Goal: Task Accomplishment & Management: Manage account settings

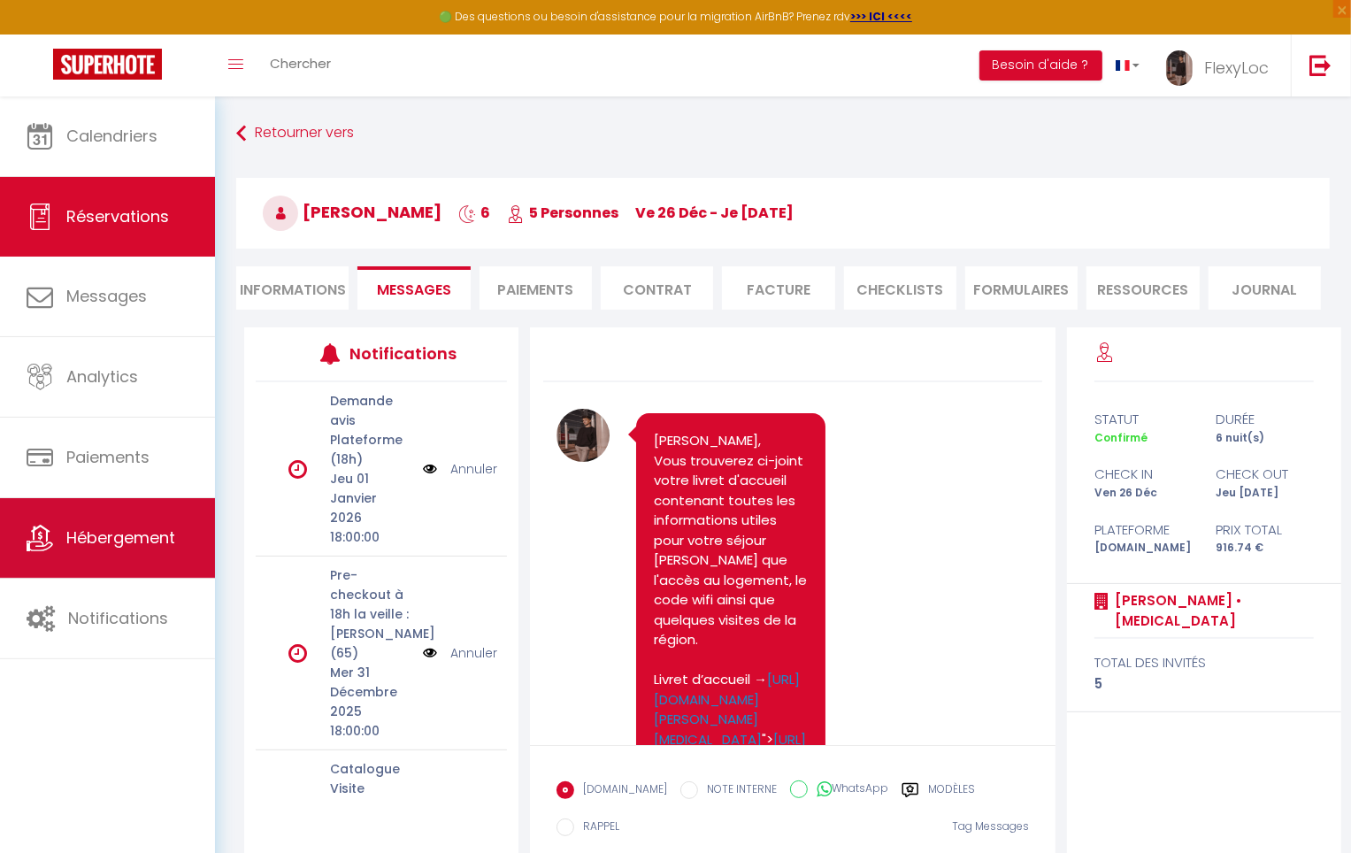
scroll to position [1289, 0]
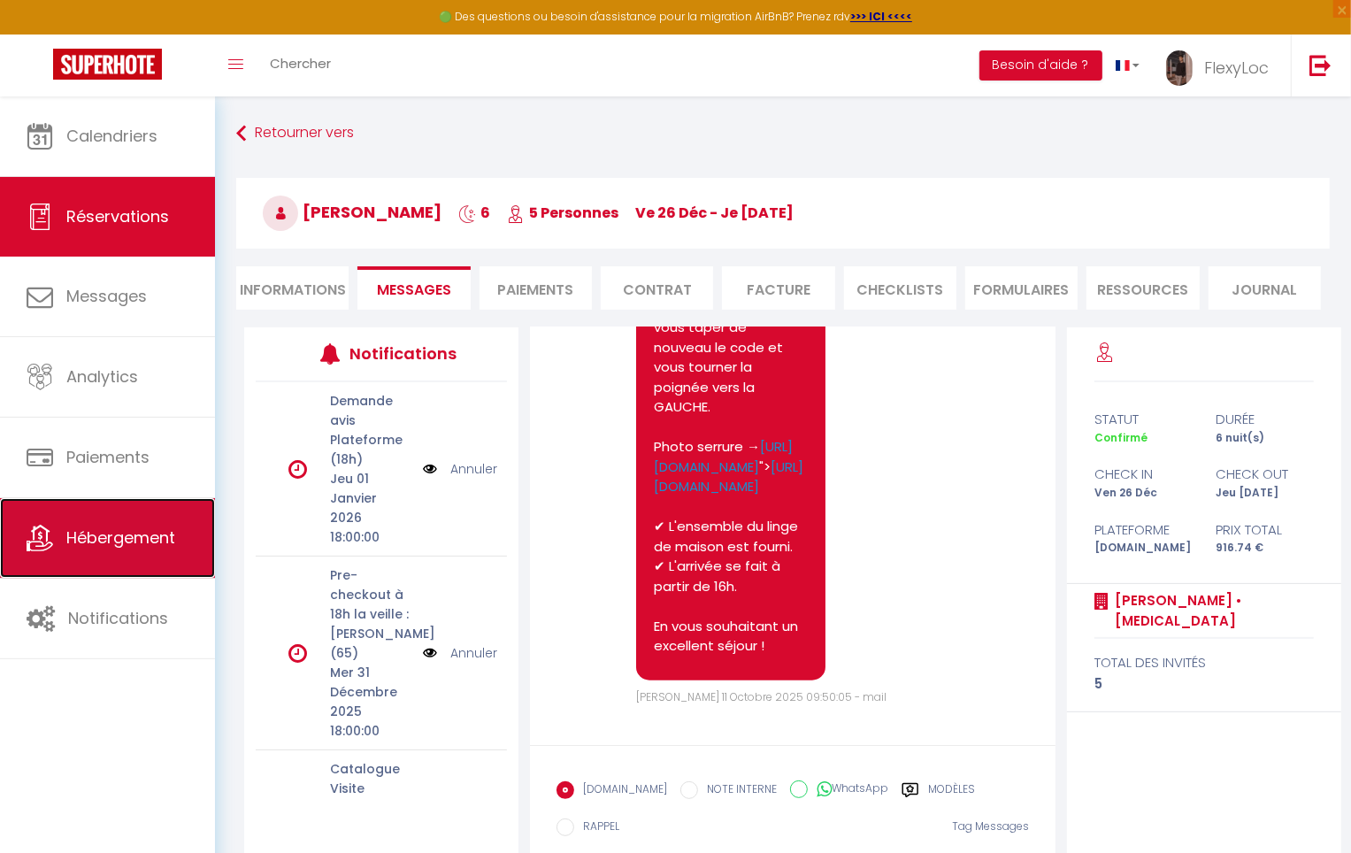
click at [142, 564] on link "Hébergement" at bounding box center [107, 538] width 215 height 80
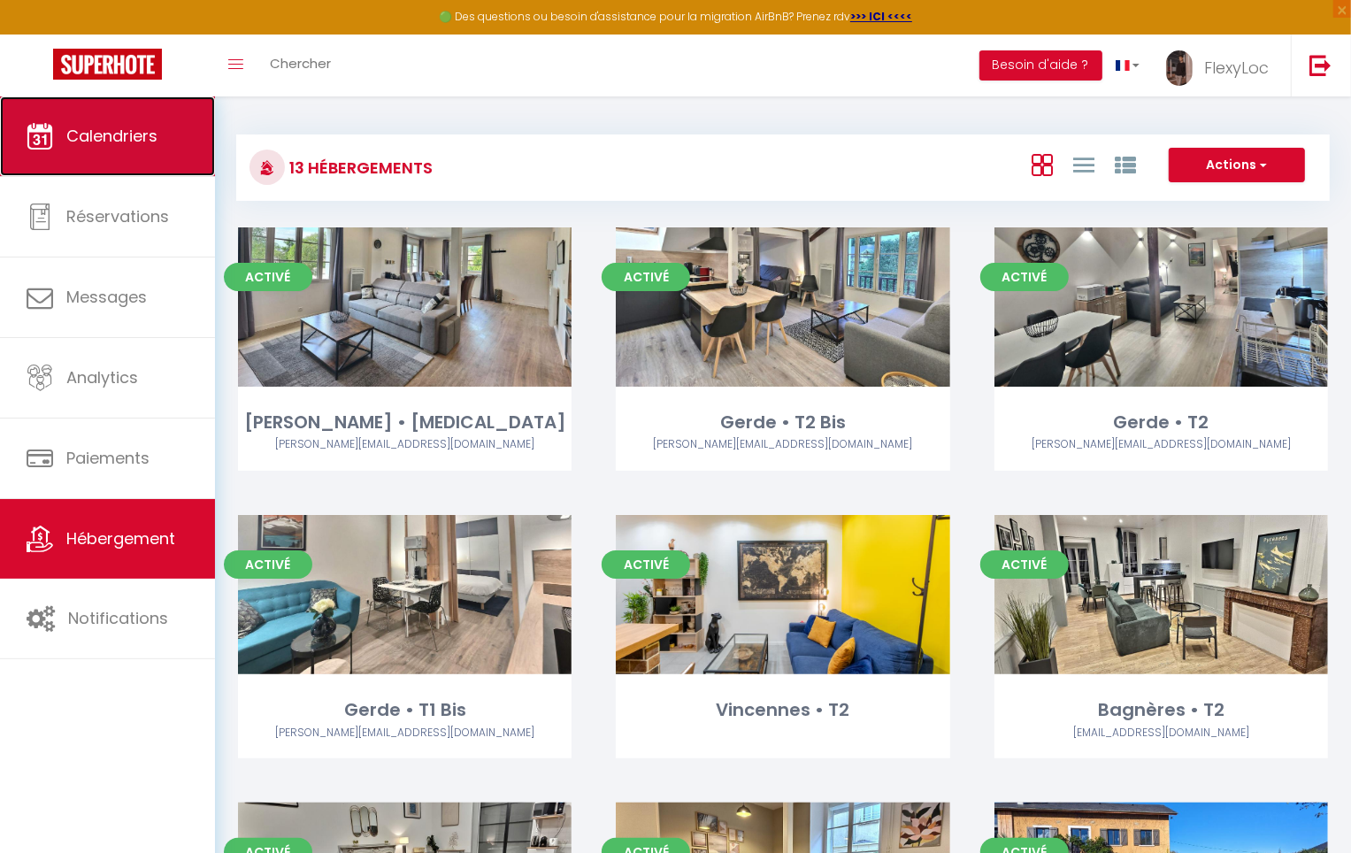
click at [122, 149] on link "Calendriers" at bounding box center [107, 136] width 215 height 80
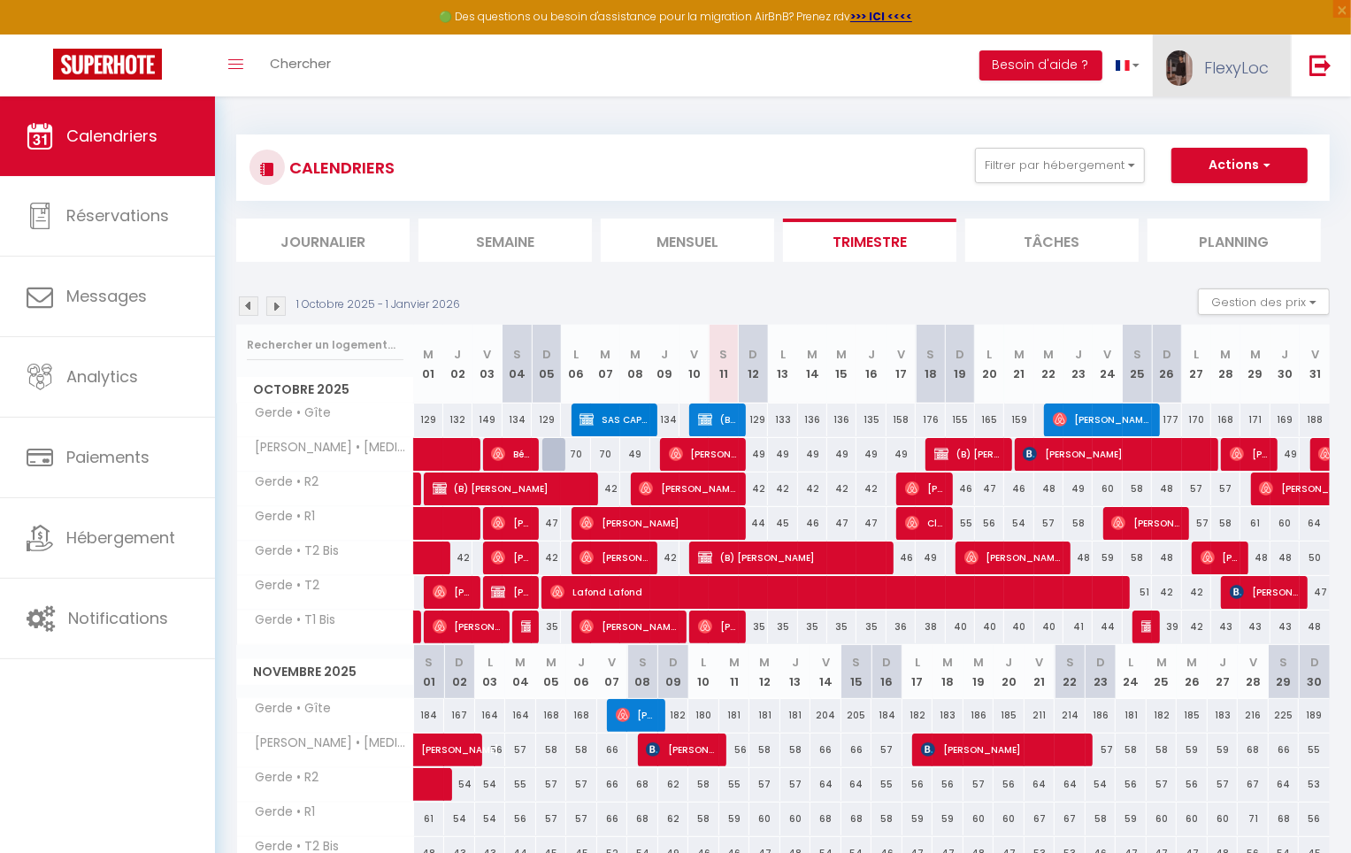
click at [1203, 64] on link "FlexyLoc" at bounding box center [1222, 66] width 138 height 62
click at [1066, 242] on li "Tâches" at bounding box center [1052, 240] width 173 height 43
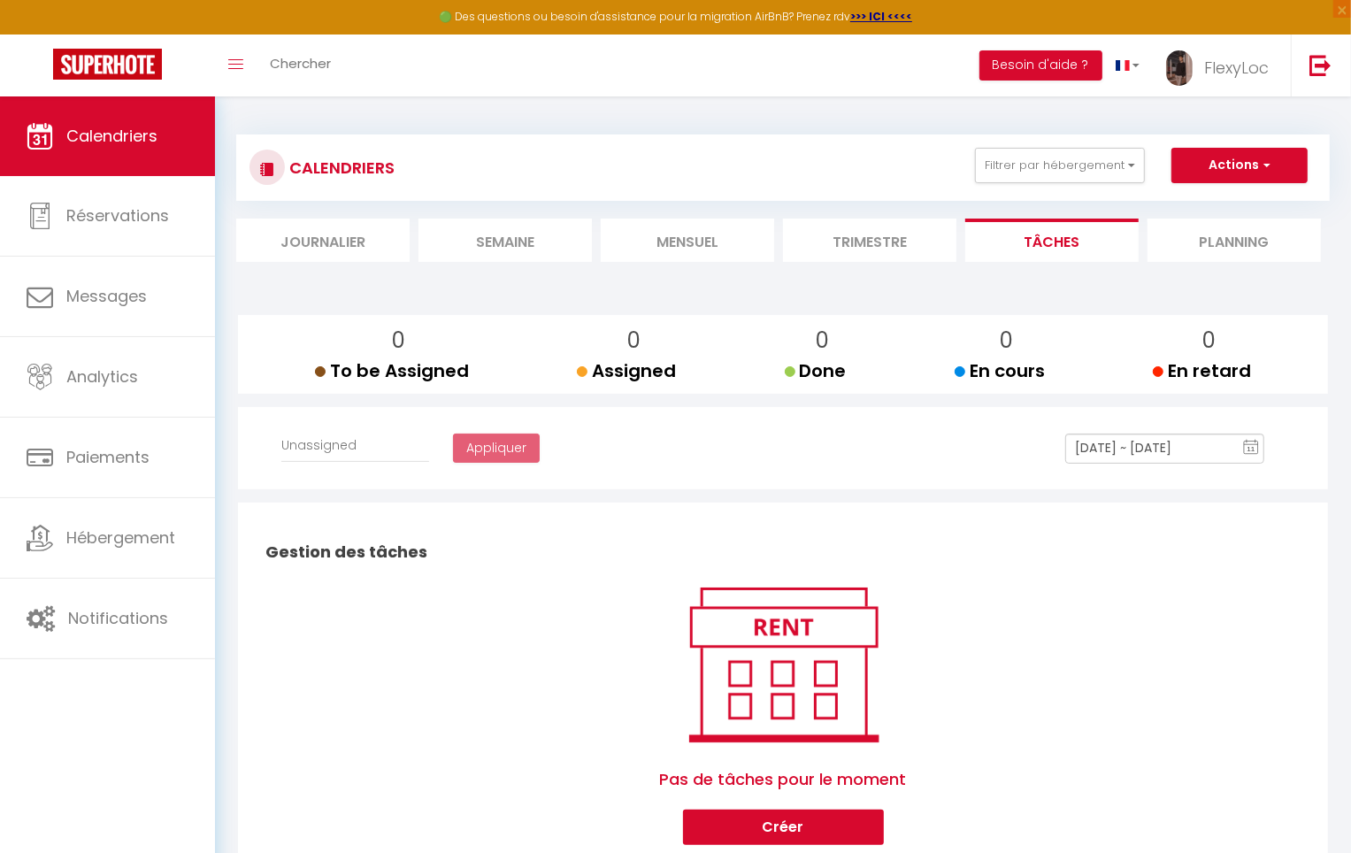
select select
click at [135, 162] on link "Calendriers" at bounding box center [107, 136] width 215 height 80
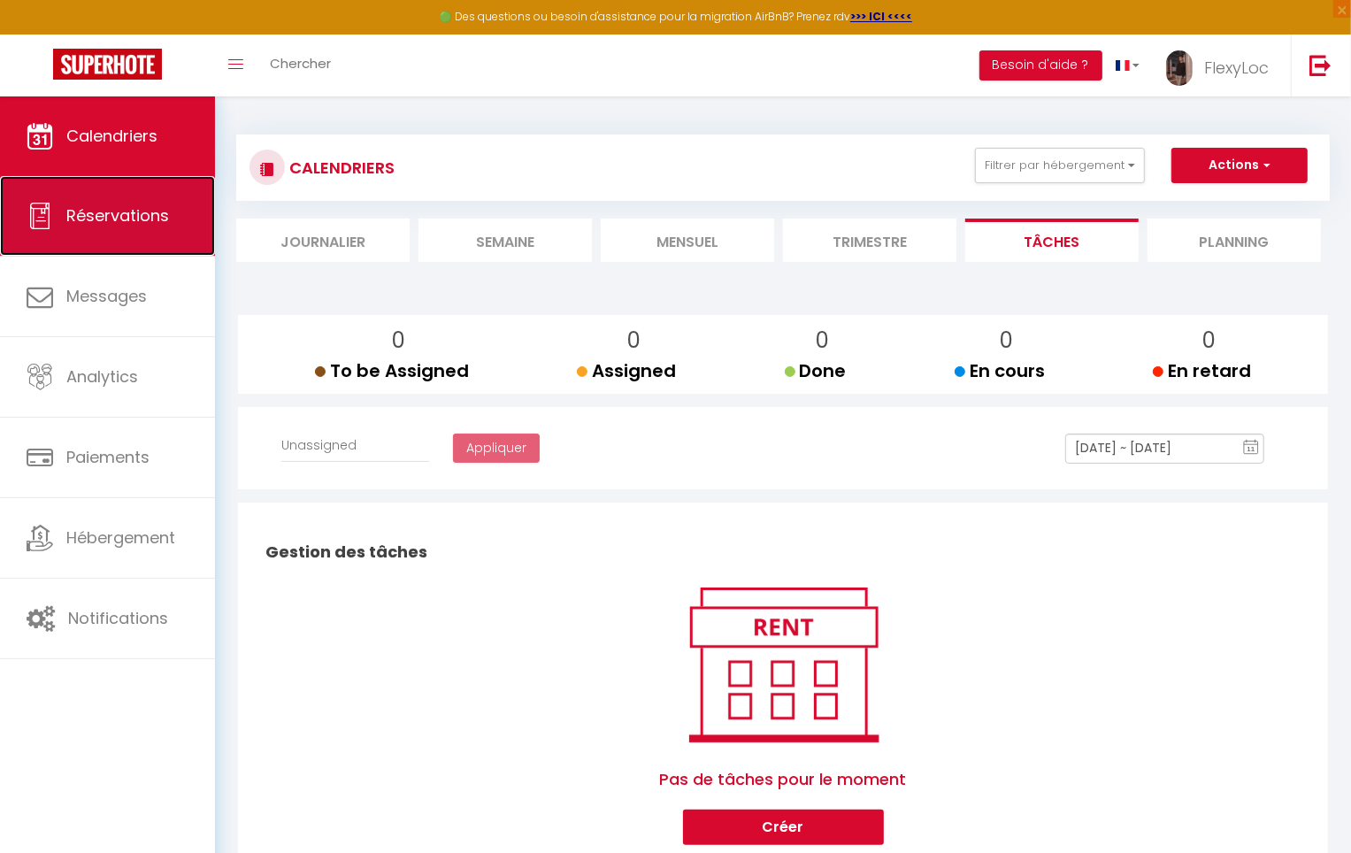
click at [65, 235] on link "Réservations" at bounding box center [107, 216] width 215 height 80
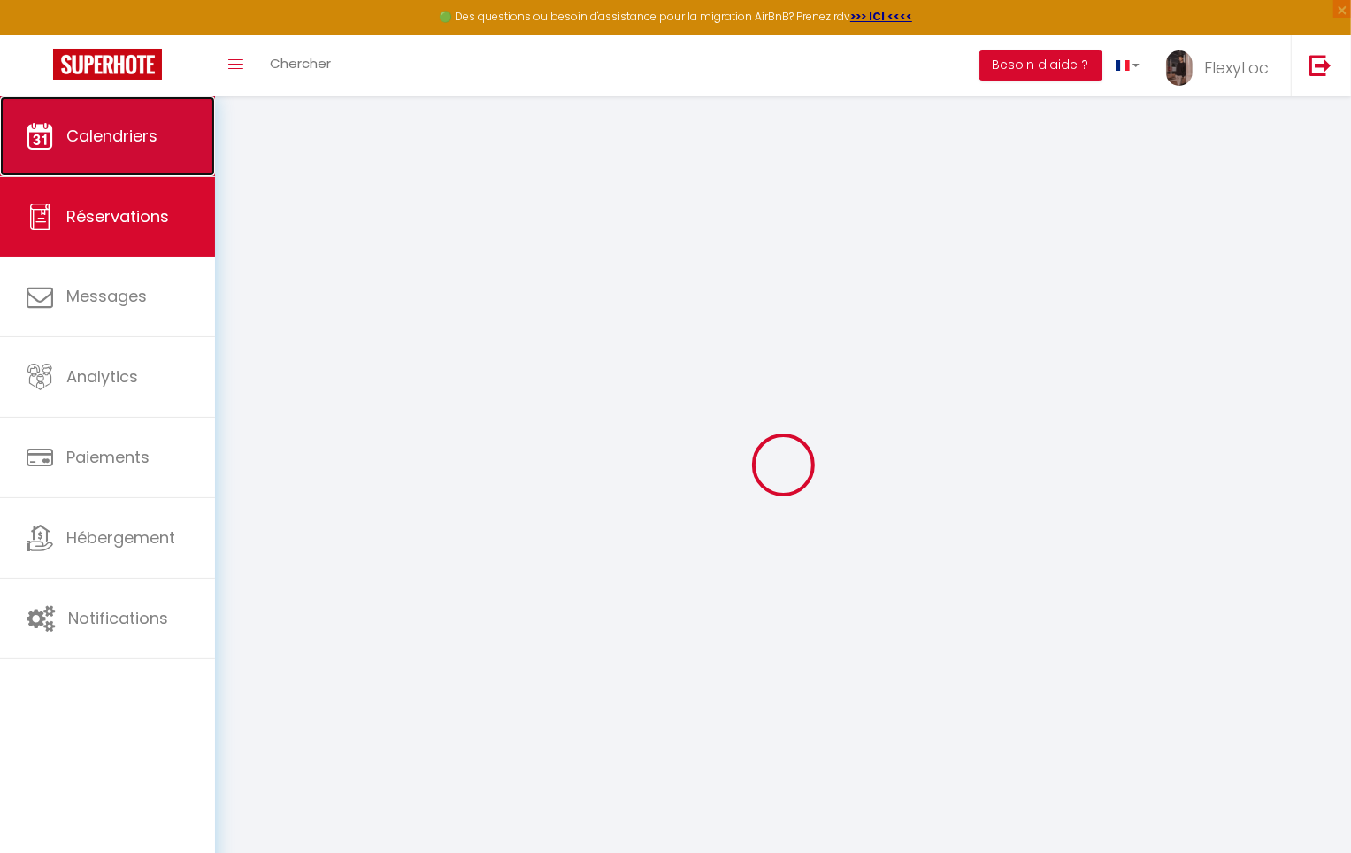
click at [104, 138] on span "Calendriers" at bounding box center [111, 136] width 91 height 22
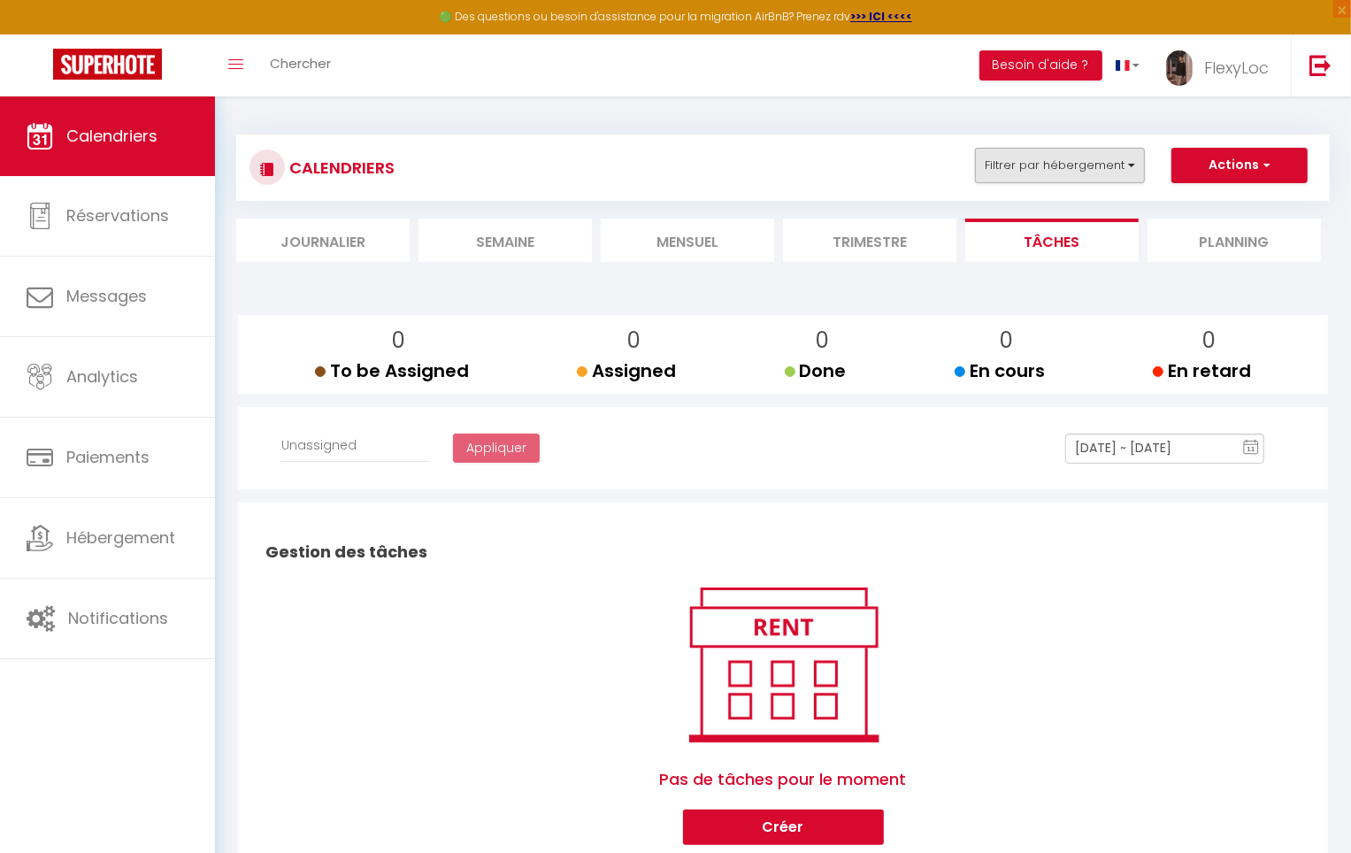
select select
click at [389, 240] on li "Journalier" at bounding box center [322, 240] width 173 height 43
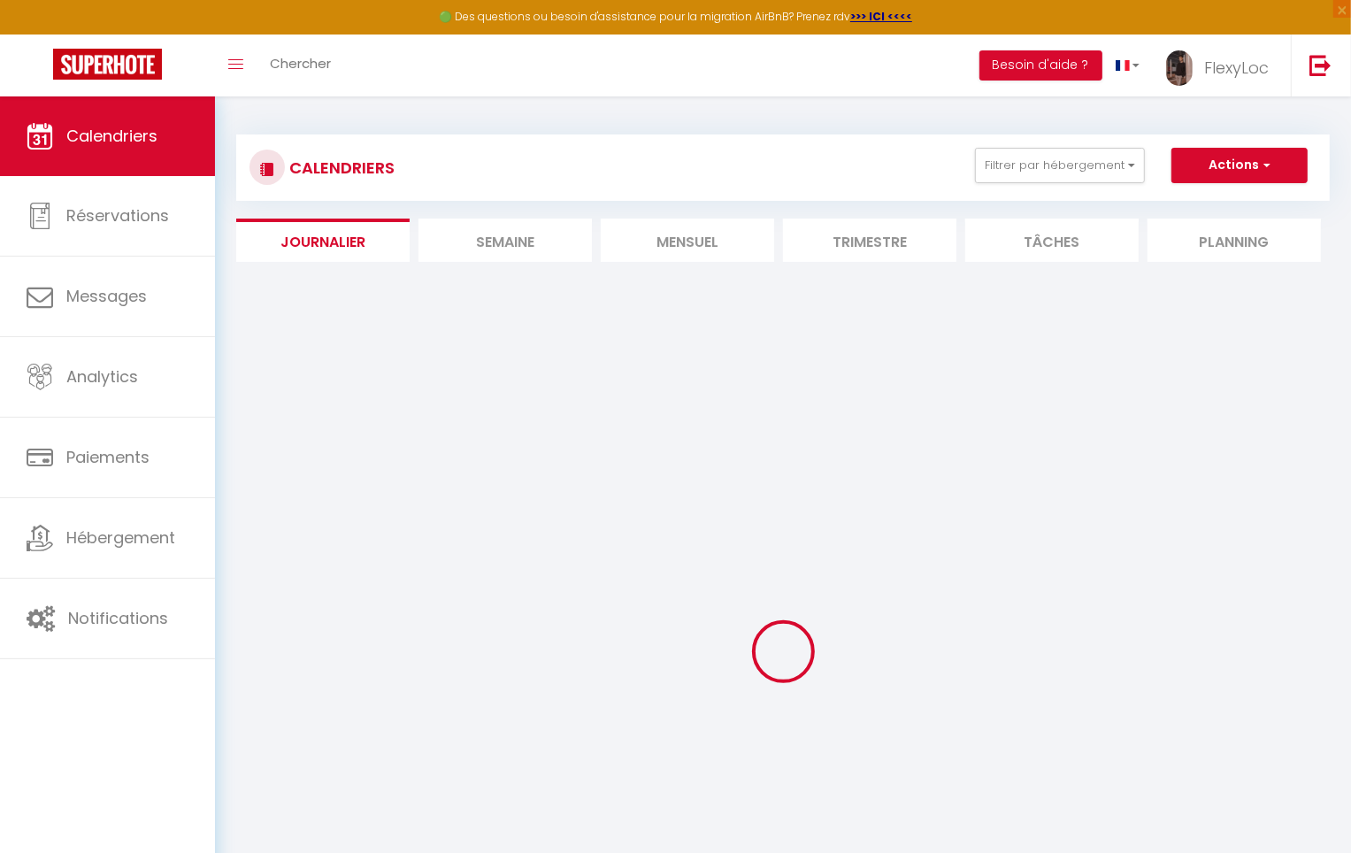
click at [704, 253] on li "Mensuel" at bounding box center [687, 240] width 173 height 43
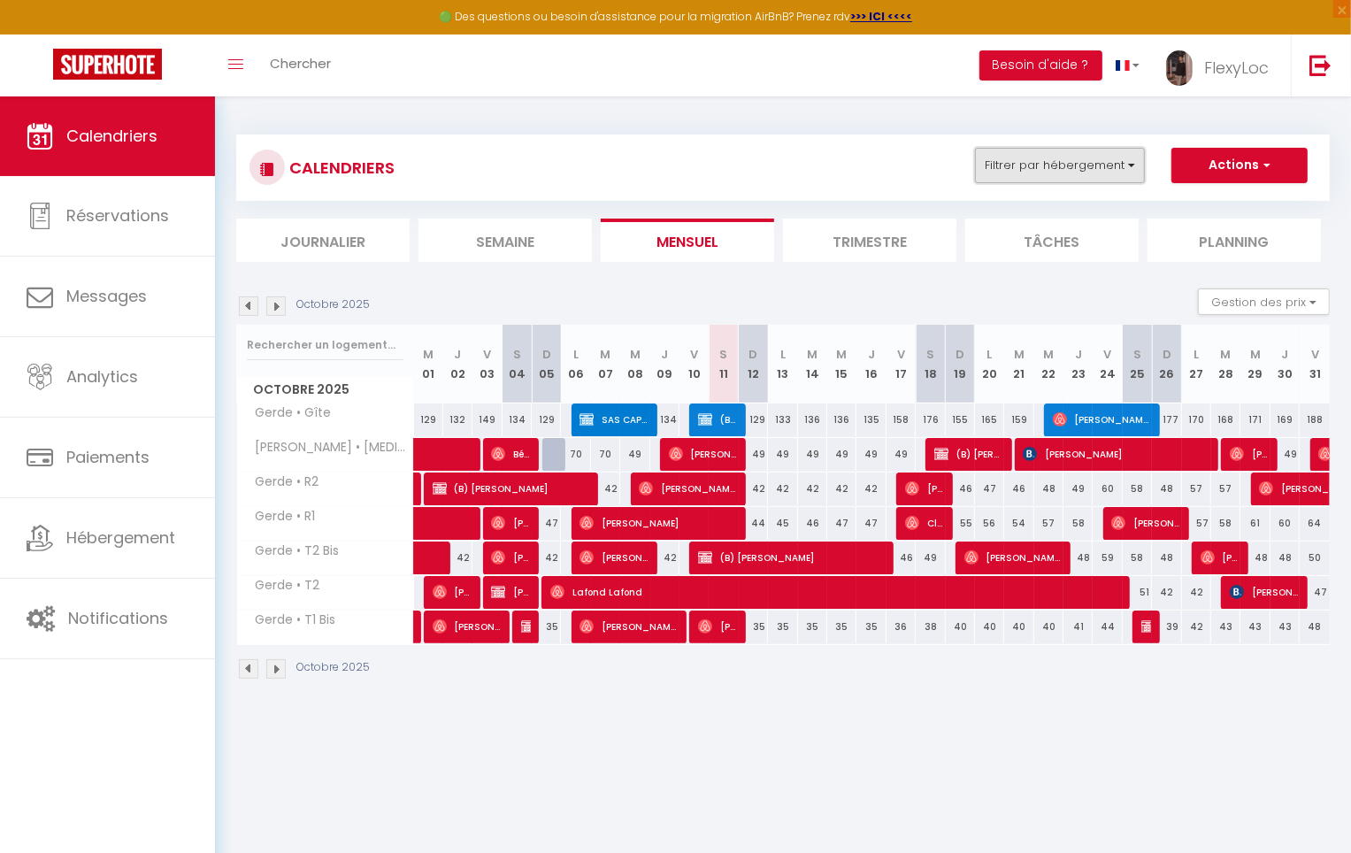
click at [1031, 159] on button "Filtrer par hébergement" at bounding box center [1060, 165] width 170 height 35
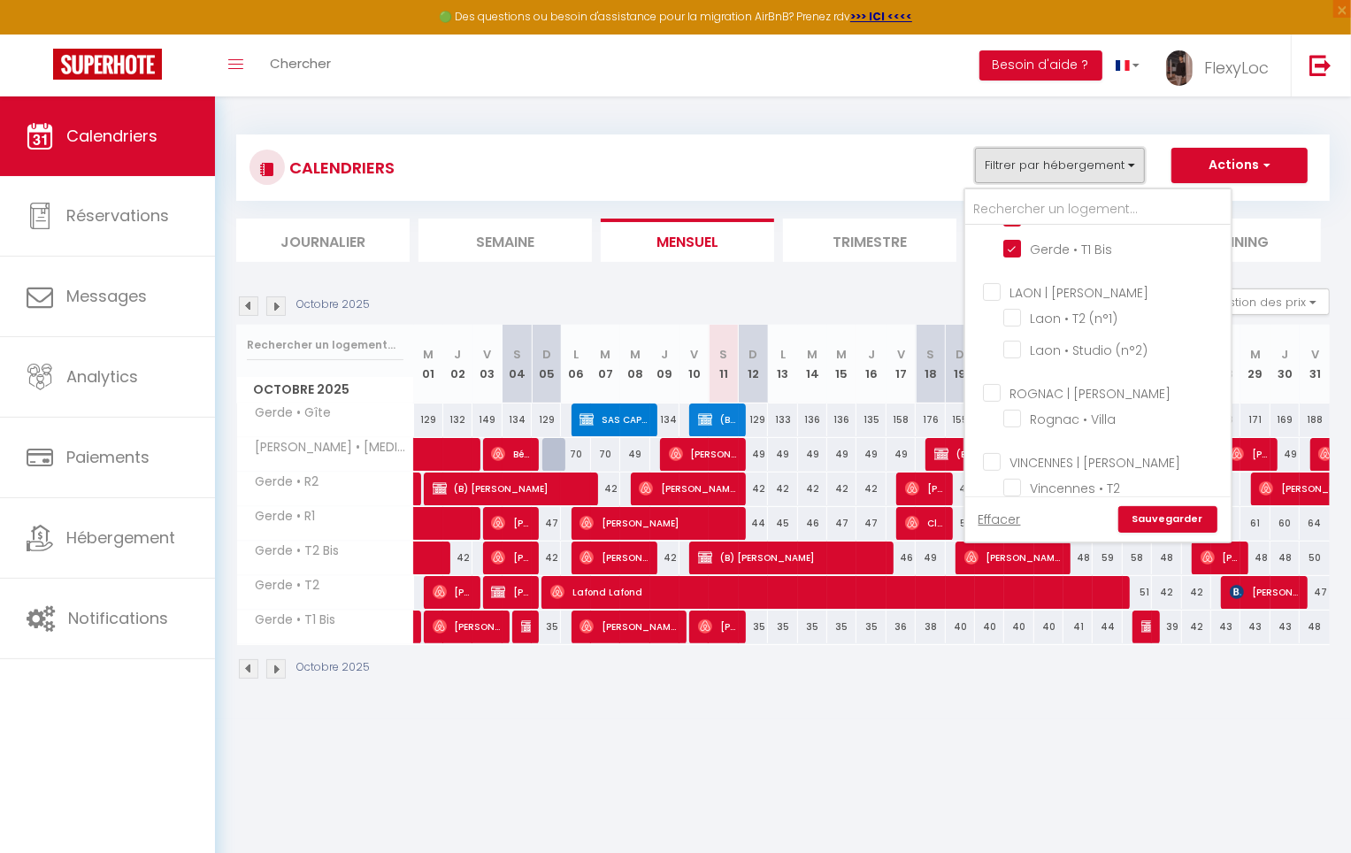
scroll to position [352, 0]
click at [1069, 258] on input "ROGNAC | [PERSON_NAME]" at bounding box center [1116, 267] width 266 height 18
checkbox input "true"
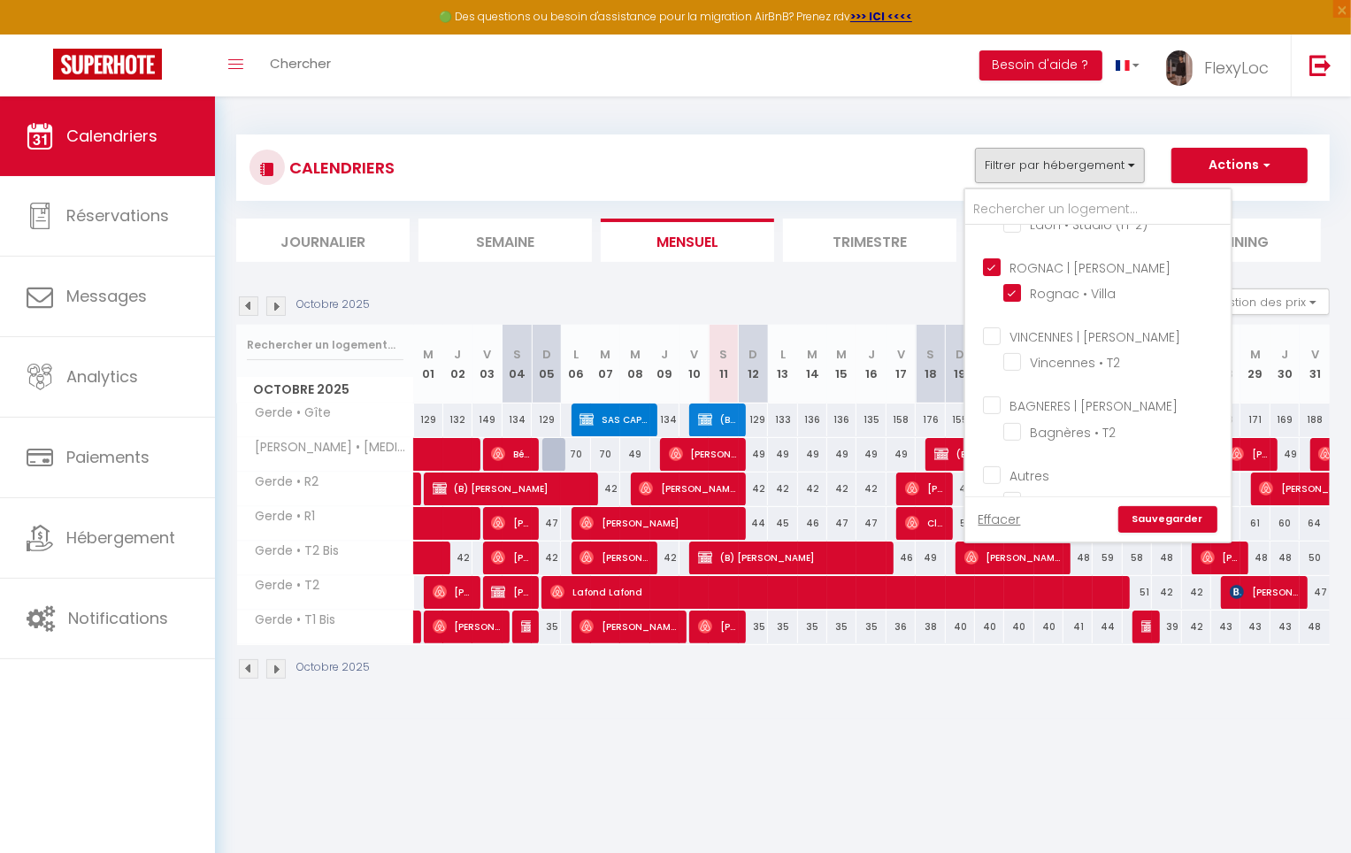
checkbox input "false"
checkbox input "true"
checkbox input "false"
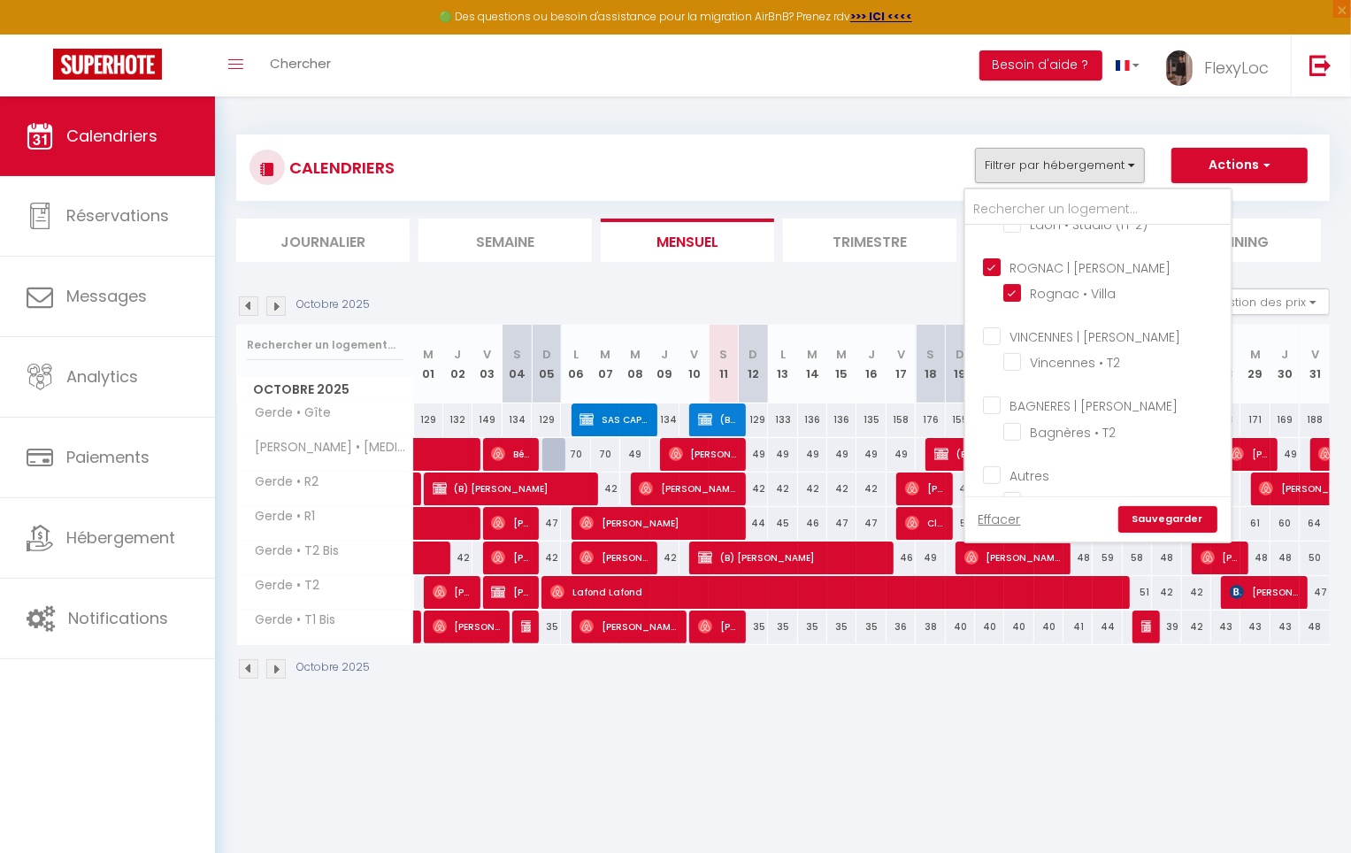
checkbox input "false"
click at [1154, 521] on link "Sauvegarder" at bounding box center [1168, 519] width 99 height 27
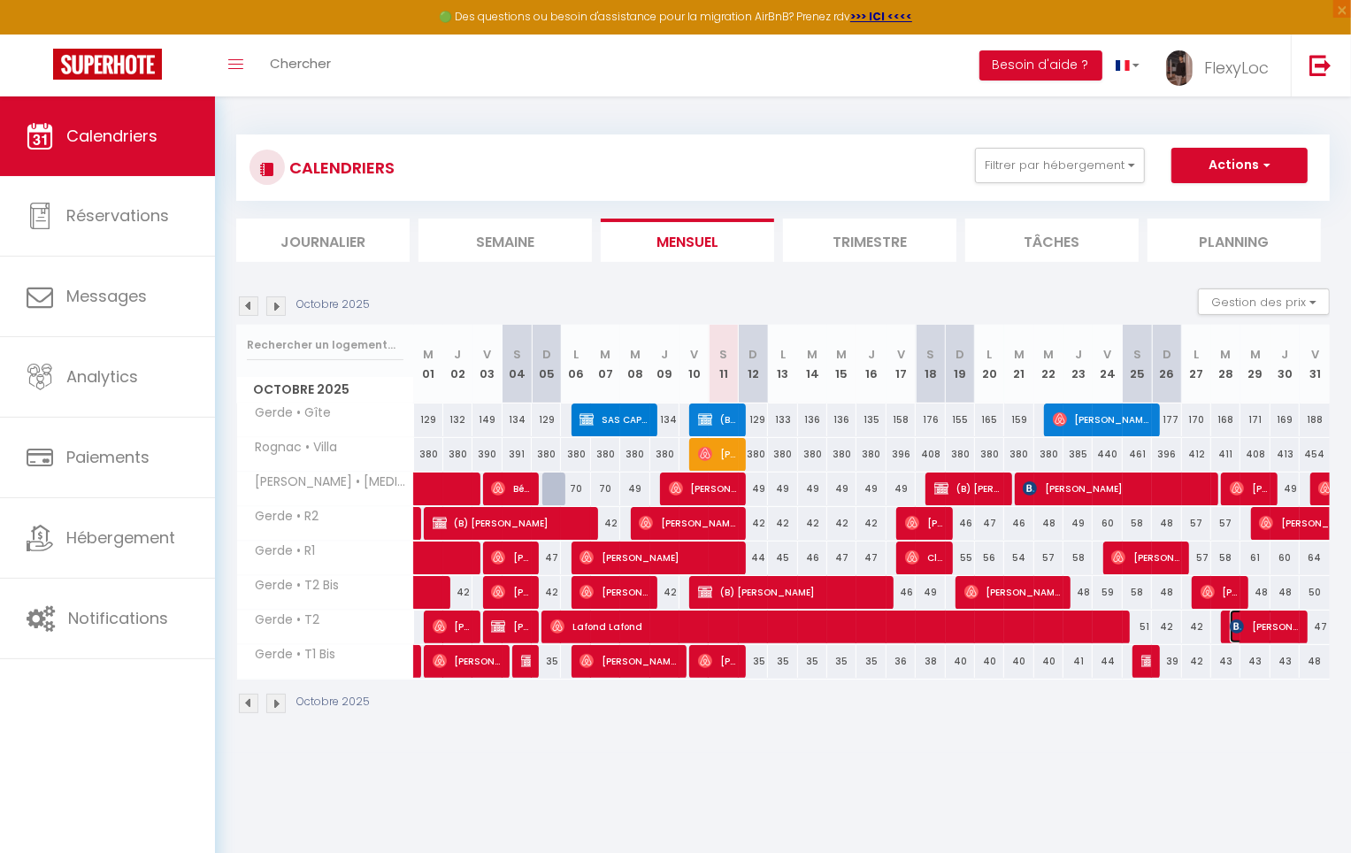
click at [1273, 622] on span "[PERSON_NAME]" at bounding box center [1264, 627] width 68 height 34
select select "OK"
select select "0"
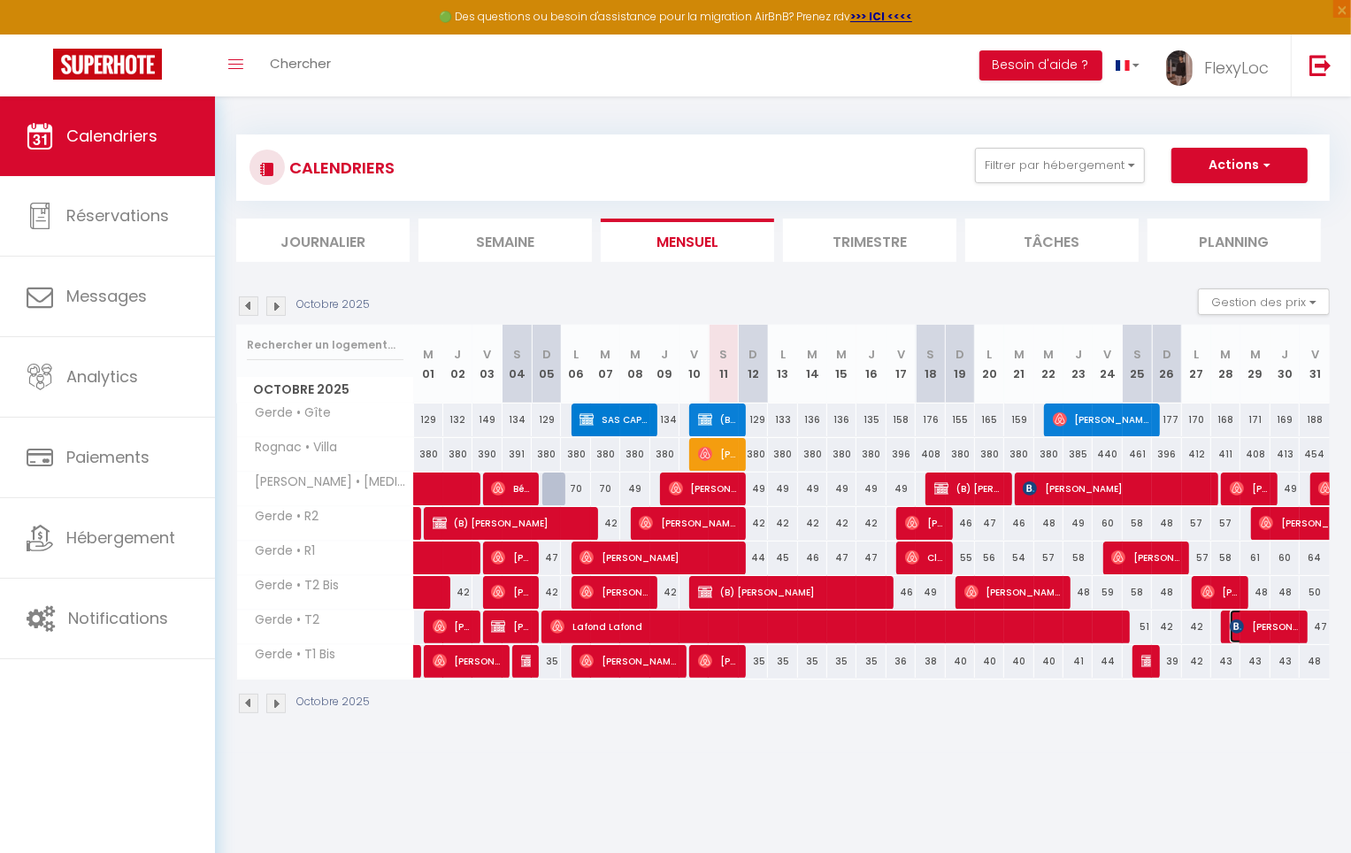
select select "1"
select select
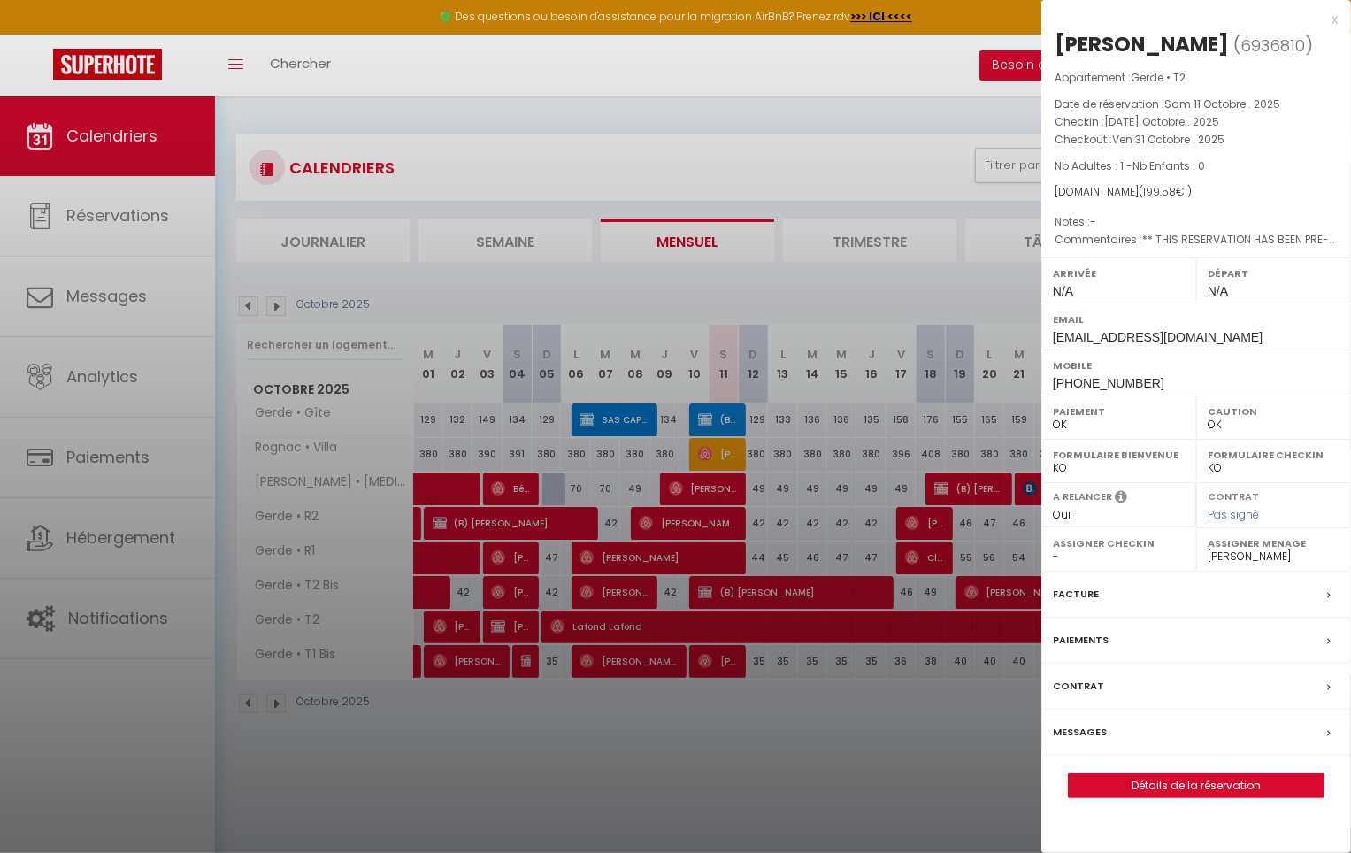
click at [1010, 699] on div at bounding box center [675, 426] width 1351 height 853
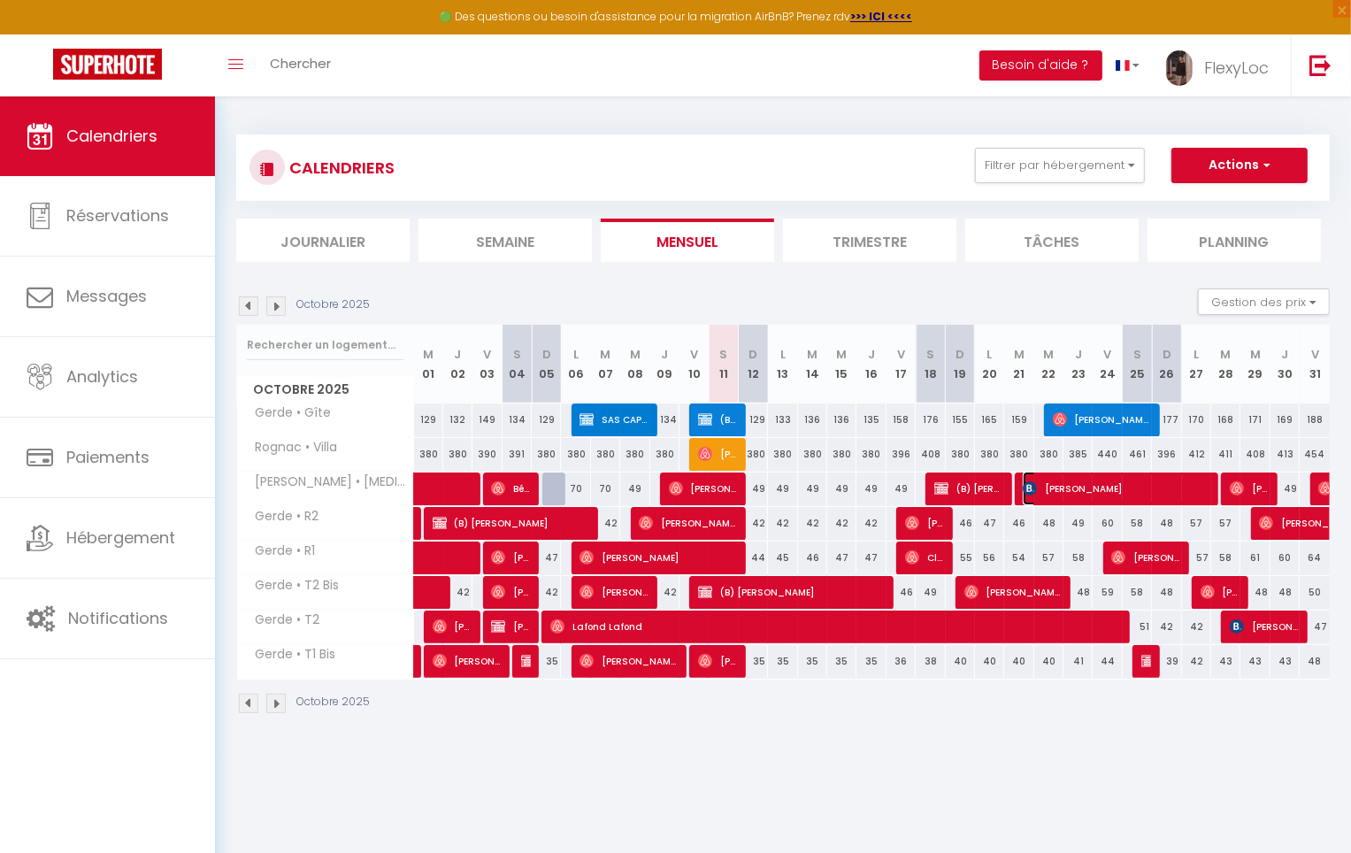
click at [1126, 486] on span "[PERSON_NAME]" at bounding box center [1115, 489] width 185 height 34
select select "5022"
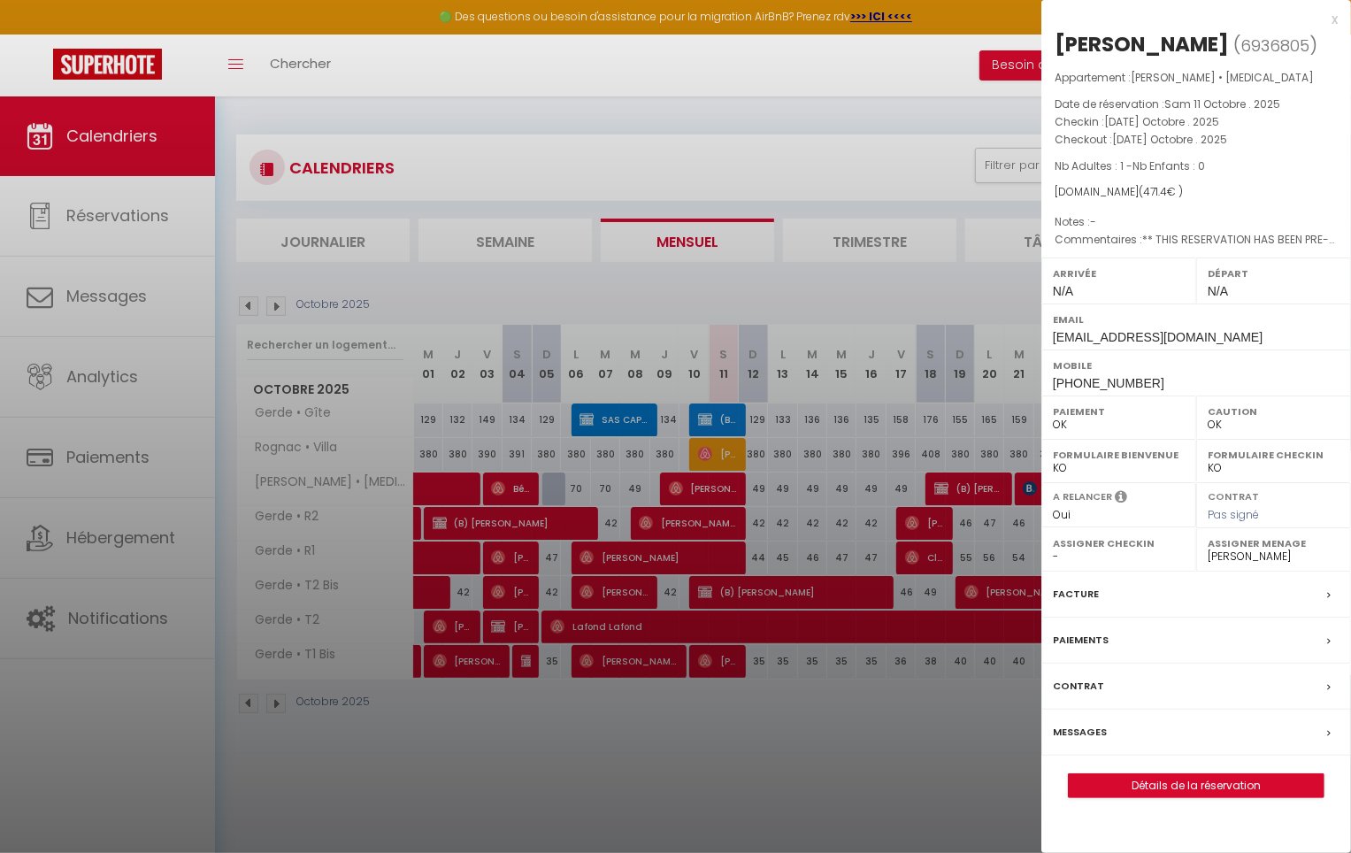
click at [997, 720] on div at bounding box center [675, 426] width 1351 height 853
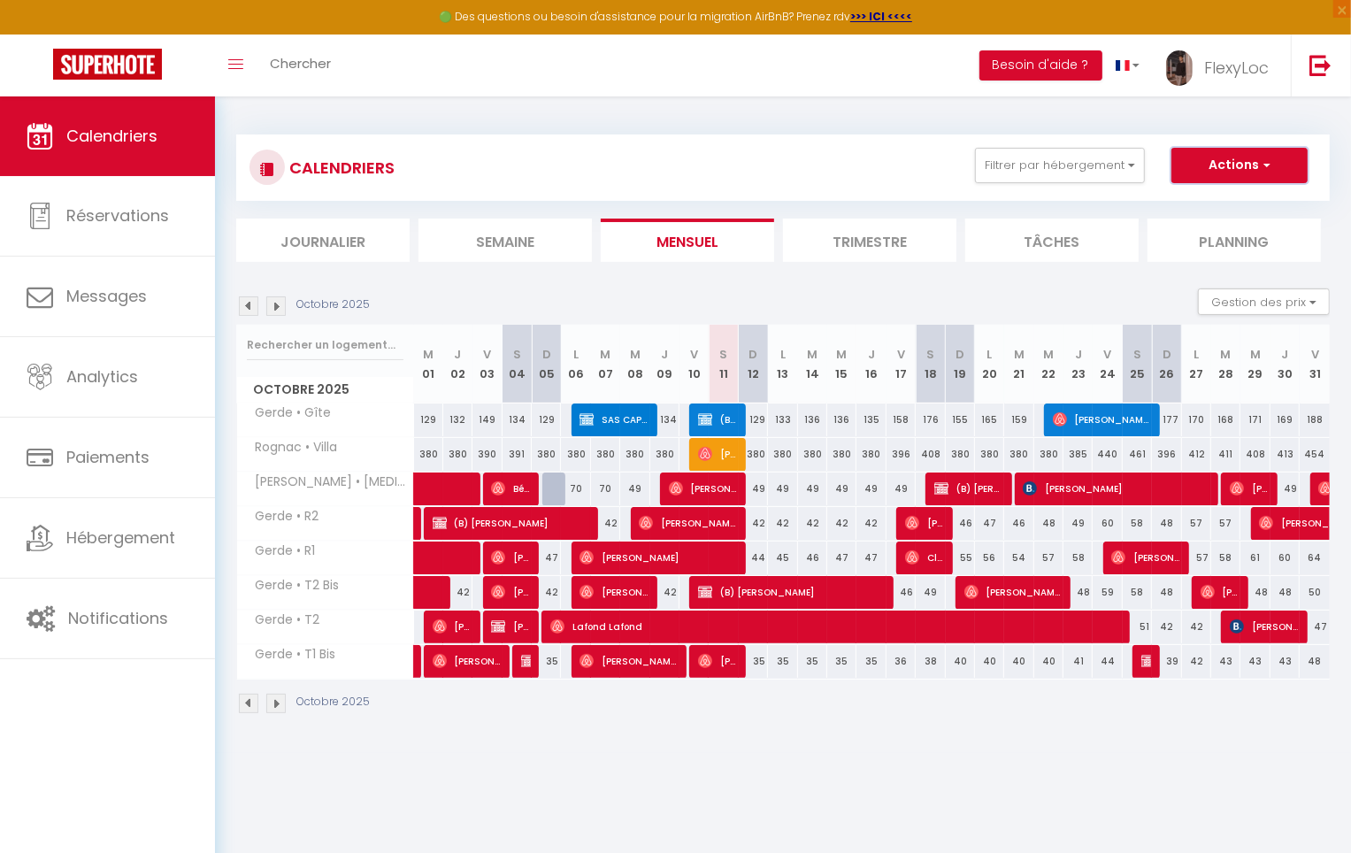
click at [1256, 173] on button "Actions" at bounding box center [1240, 165] width 136 height 35
click at [1209, 81] on link "FlexyLoc" at bounding box center [1222, 66] width 138 height 62
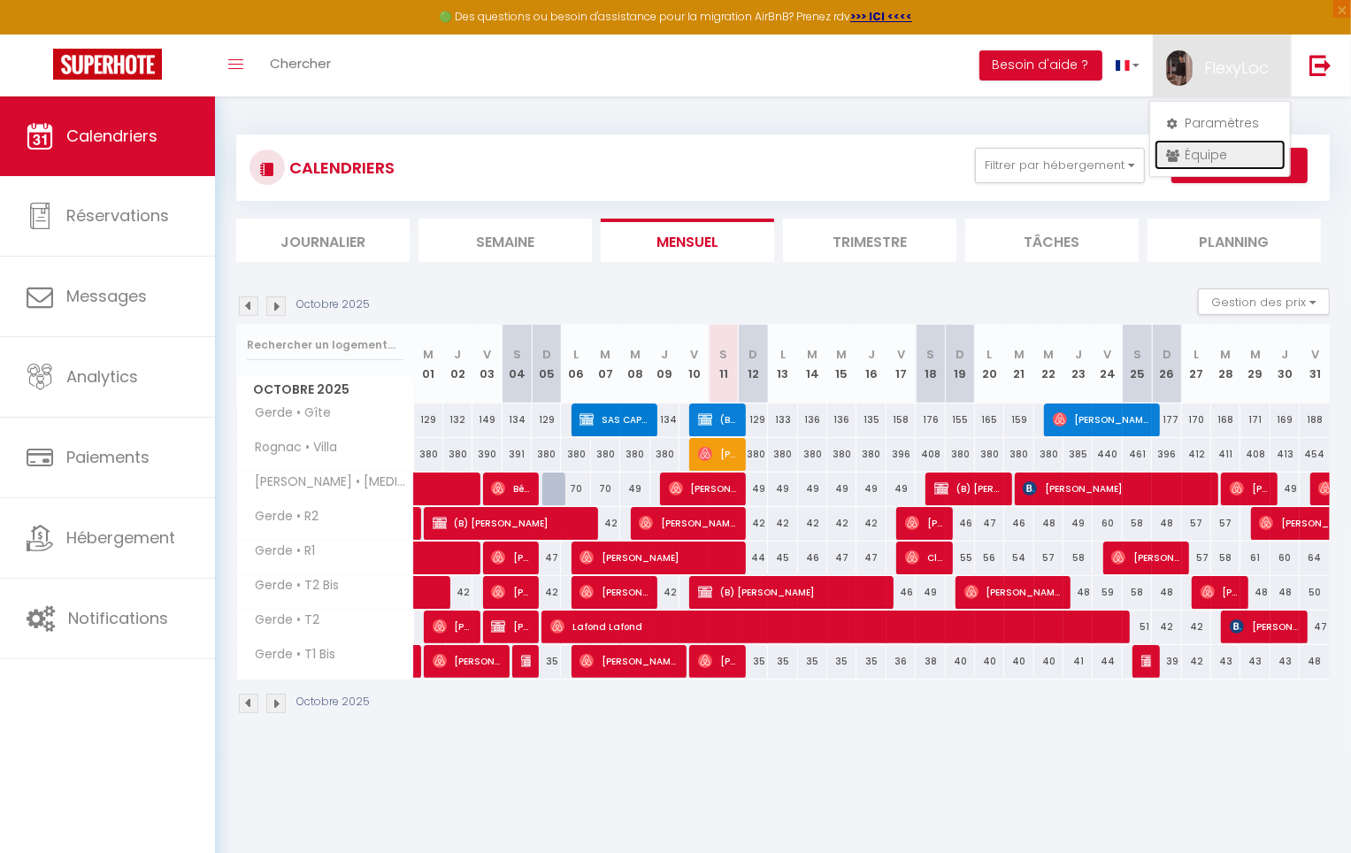
click at [1241, 153] on link "Équipe" at bounding box center [1220, 155] width 131 height 30
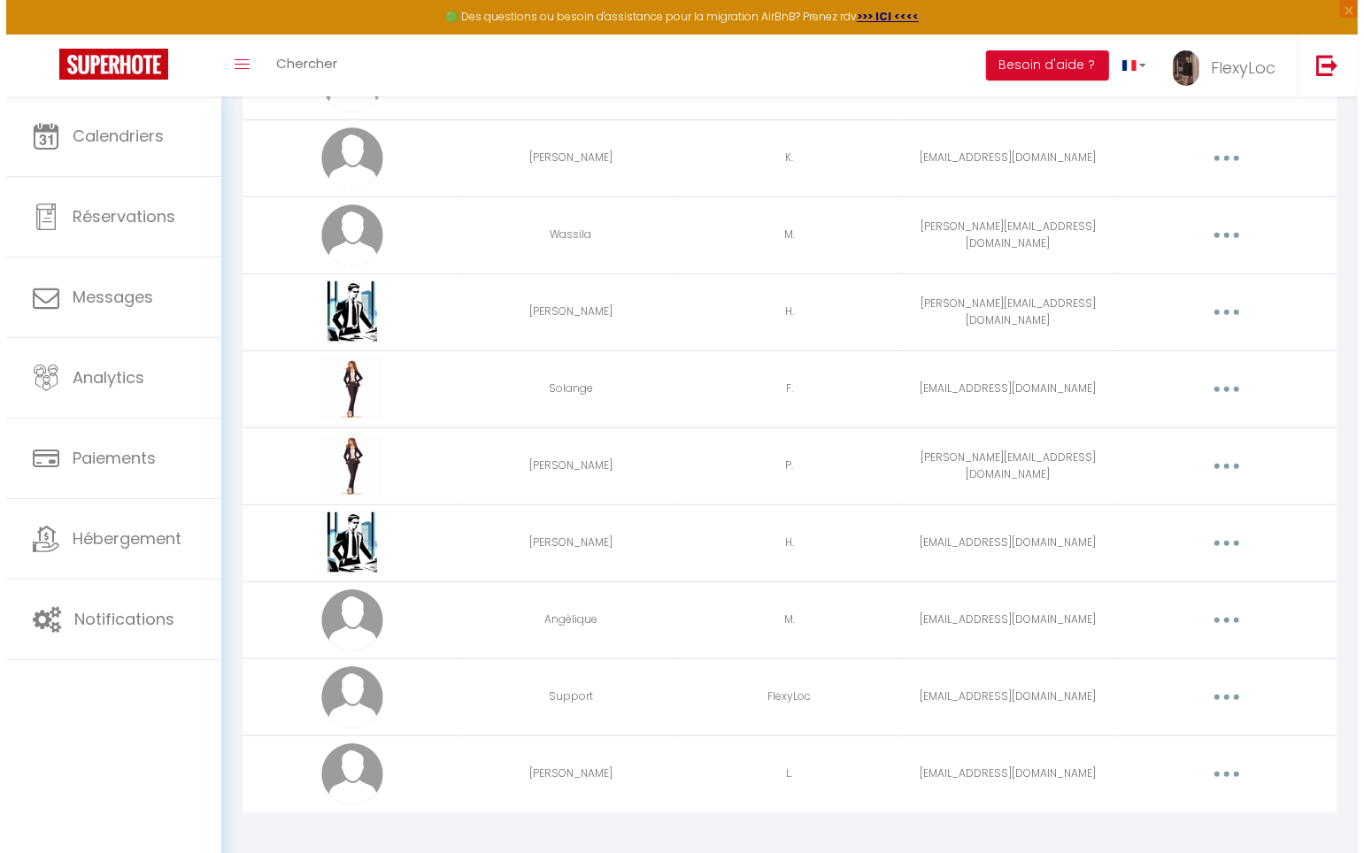
scroll to position [679, 0]
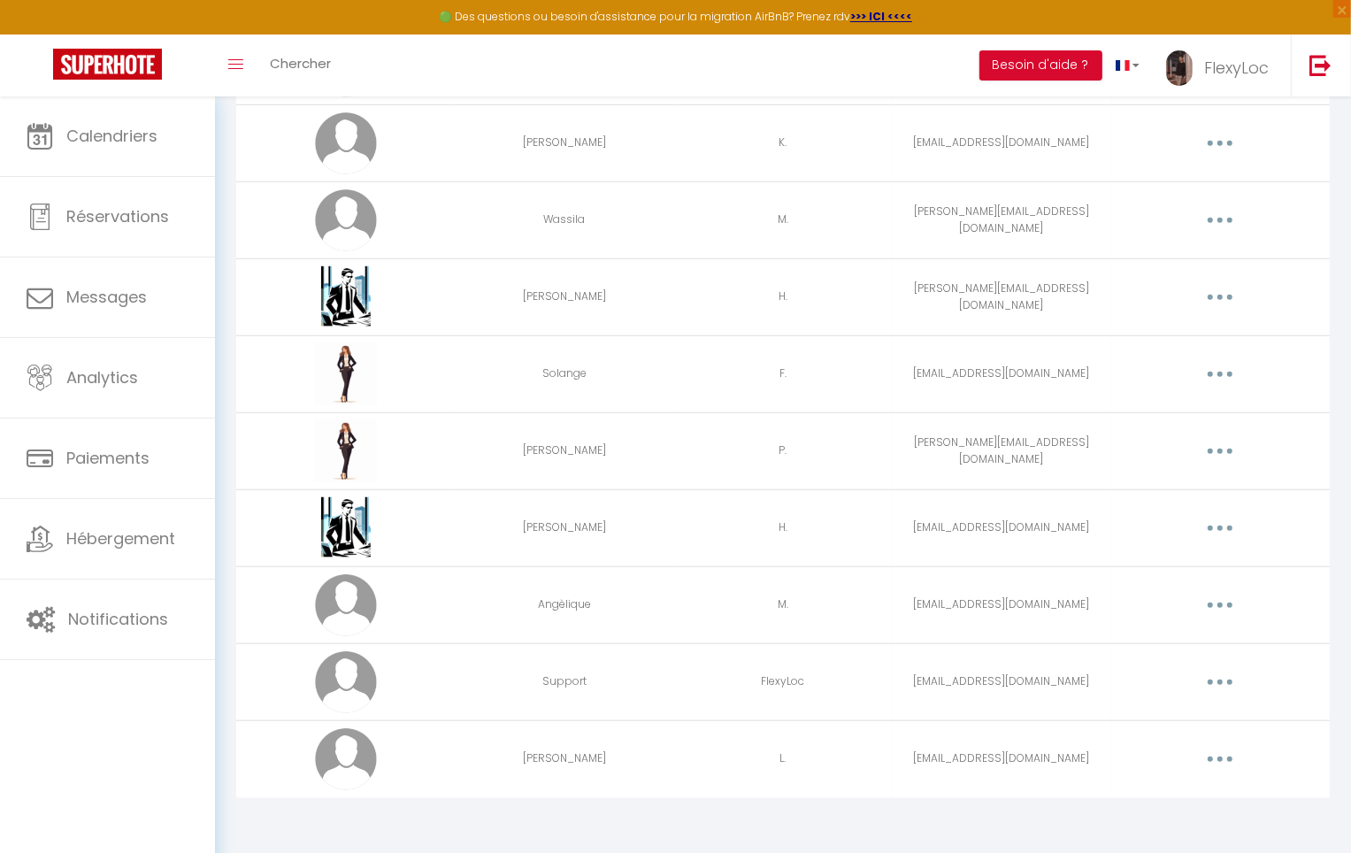
click at [1222, 380] on button "button" at bounding box center [1221, 374] width 50 height 28
click at [1188, 447] on link "Supprimer" at bounding box center [1174, 447] width 131 height 30
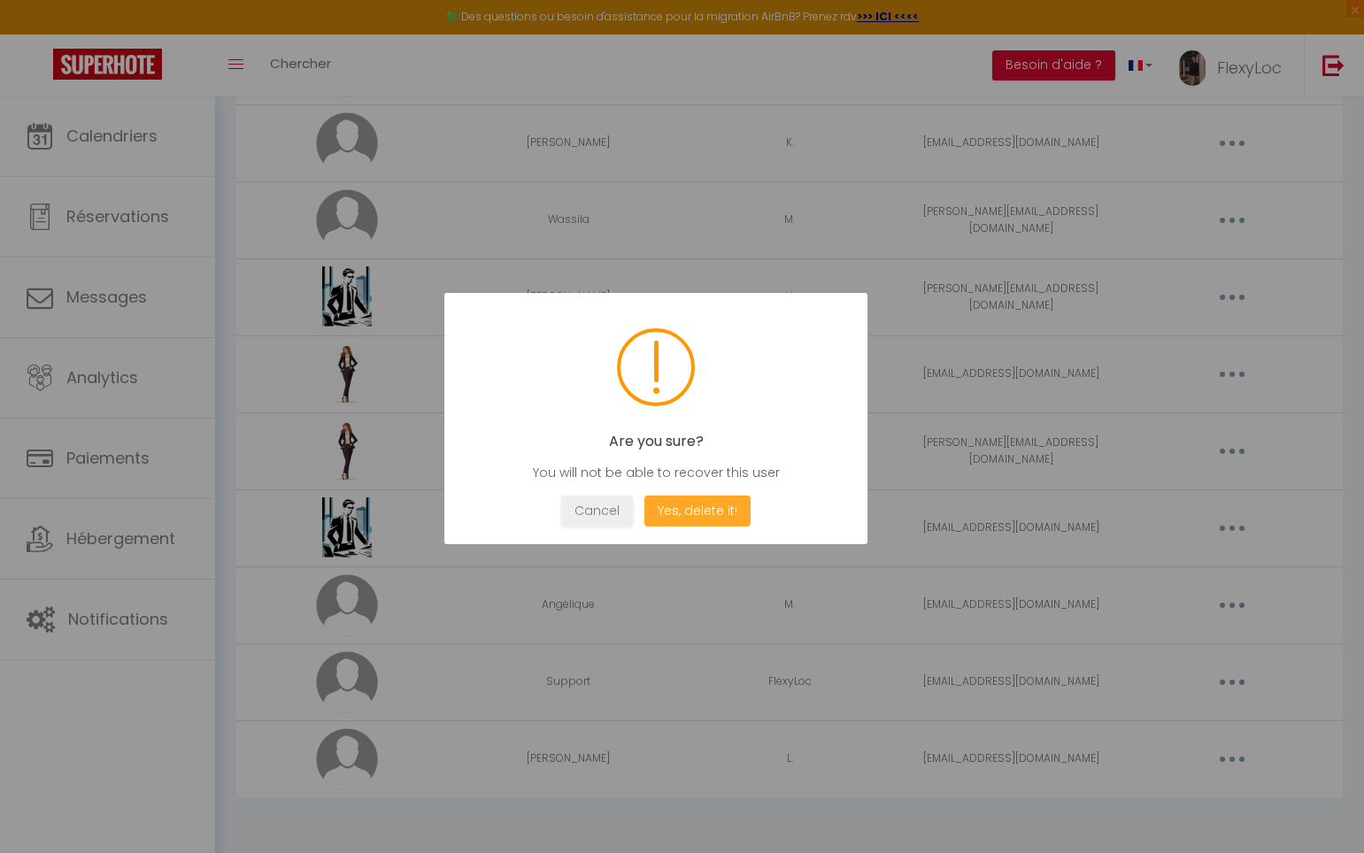
click at [685, 512] on button "Yes, delete it!" at bounding box center [697, 511] width 106 height 31
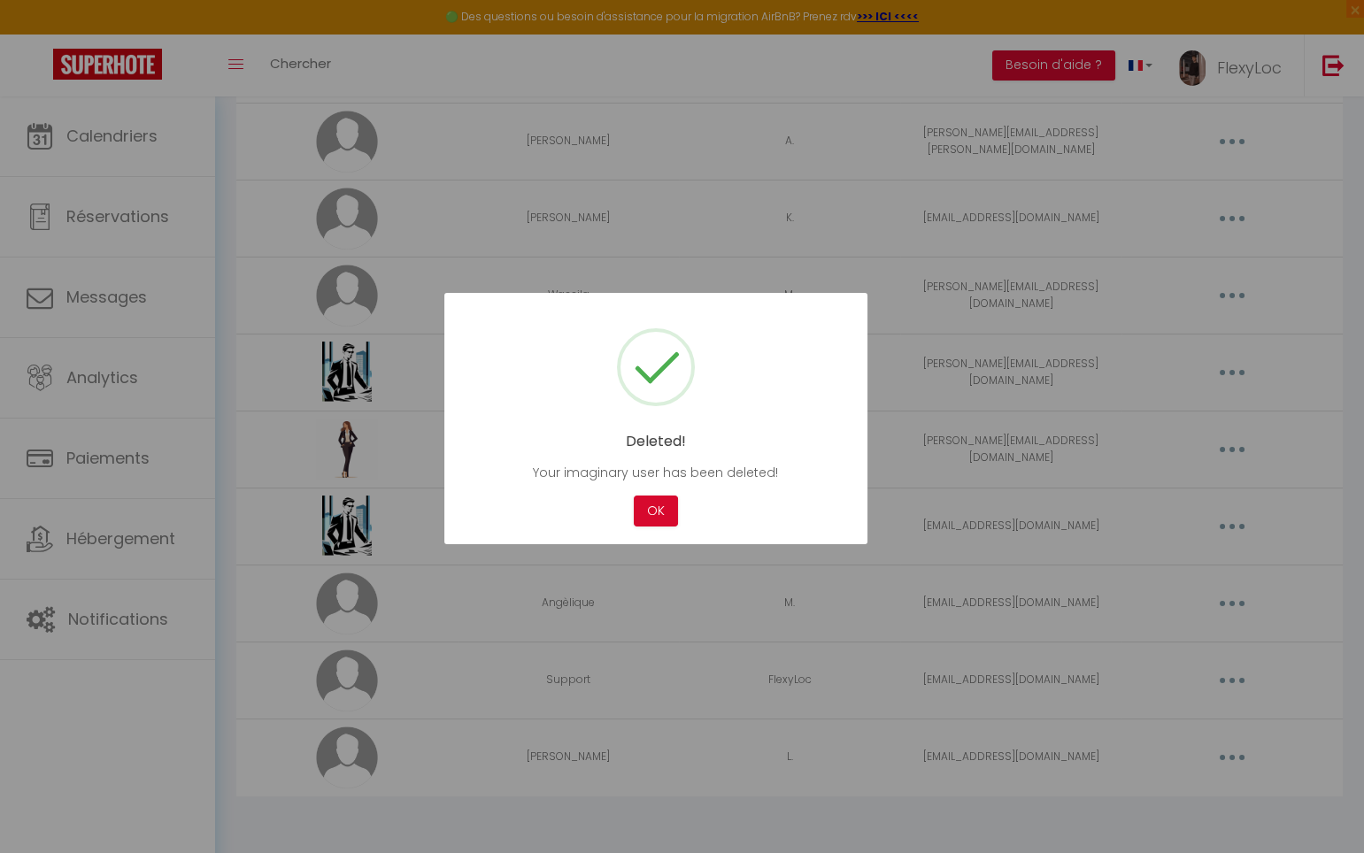
scroll to position [602, 0]
click at [656, 496] on button "OK" at bounding box center [656, 511] width 44 height 31
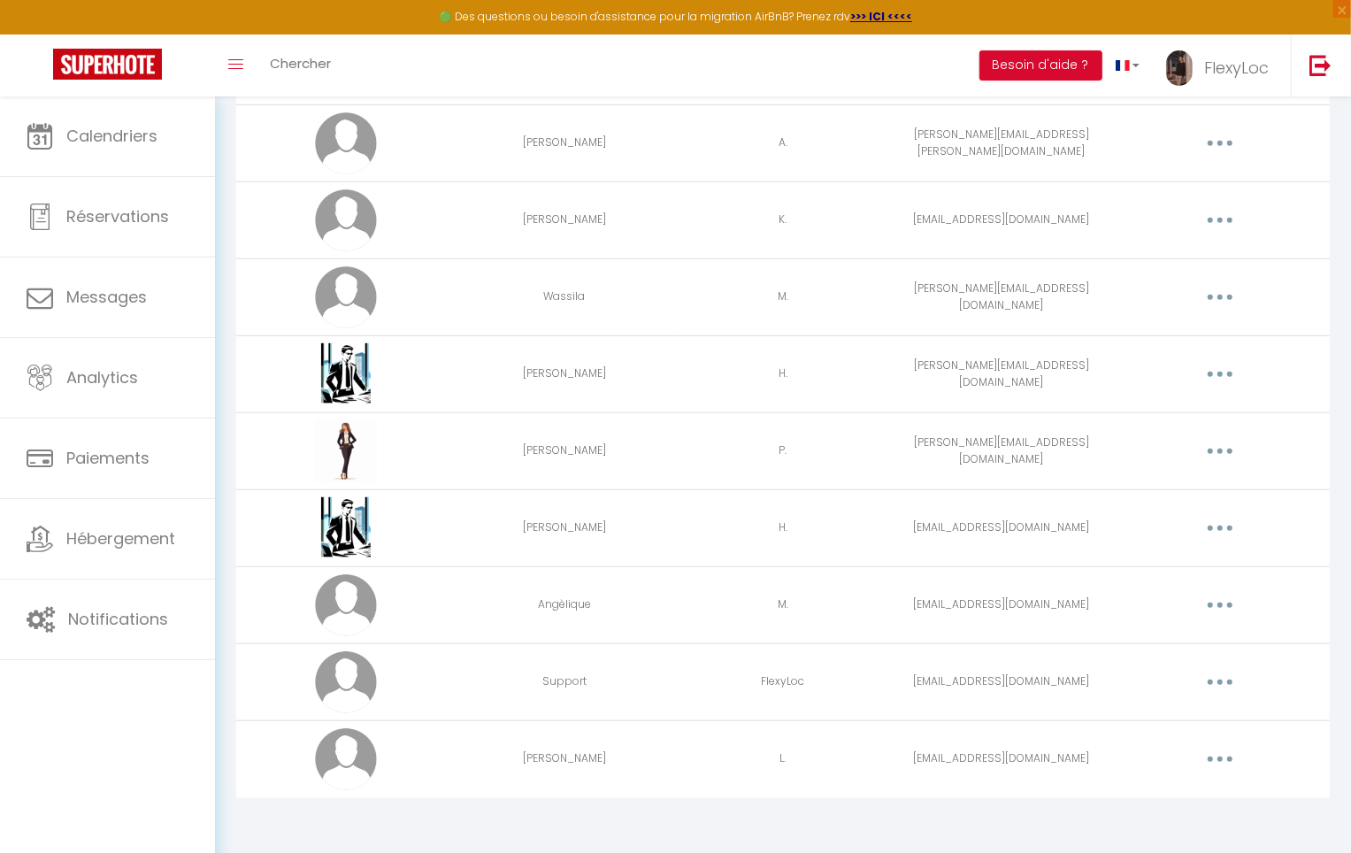
click at [1218, 752] on button "button" at bounding box center [1221, 759] width 50 height 28
click at [1183, 826] on link "Supprimer" at bounding box center [1174, 832] width 131 height 30
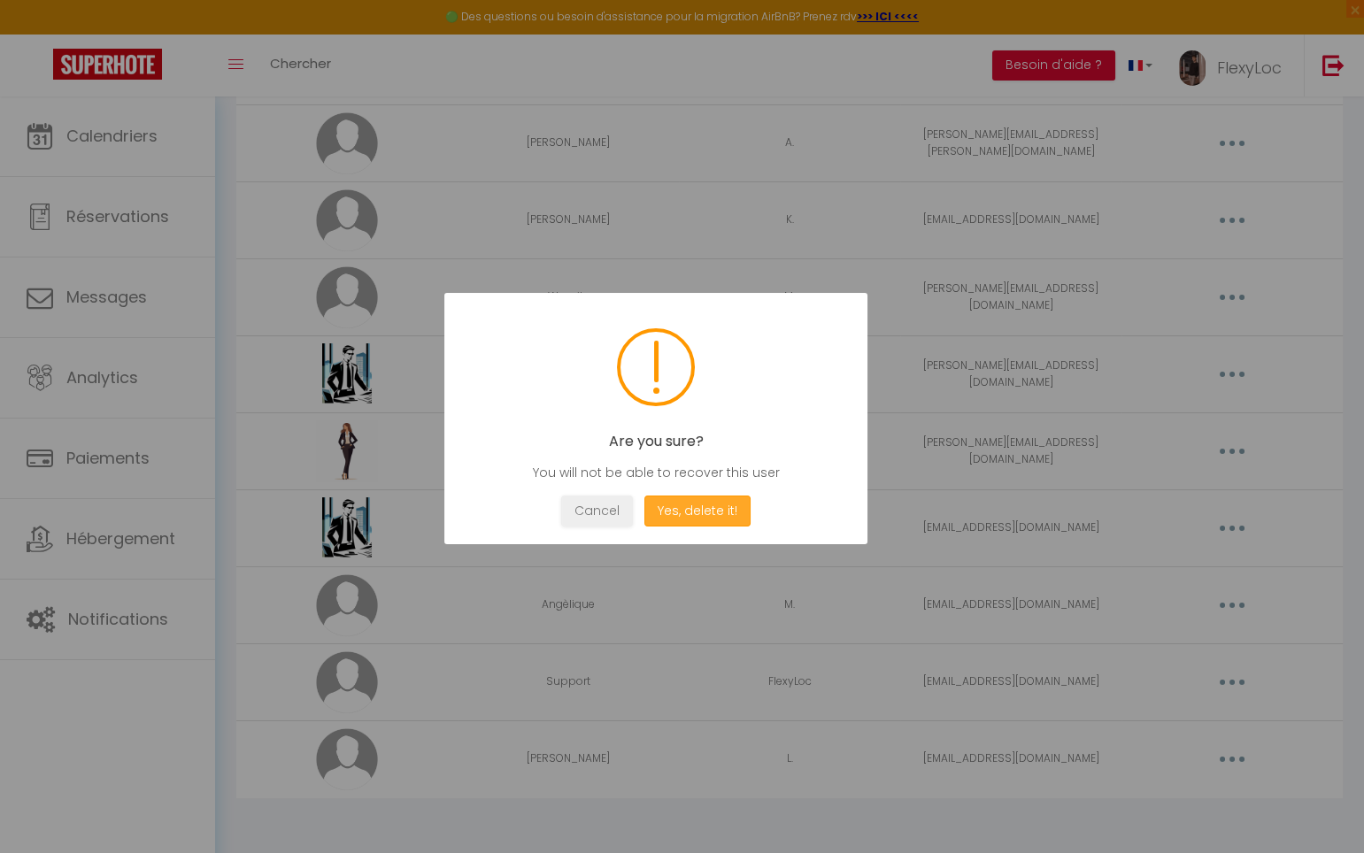
click at [697, 506] on button "Yes, delete it!" at bounding box center [697, 511] width 106 height 31
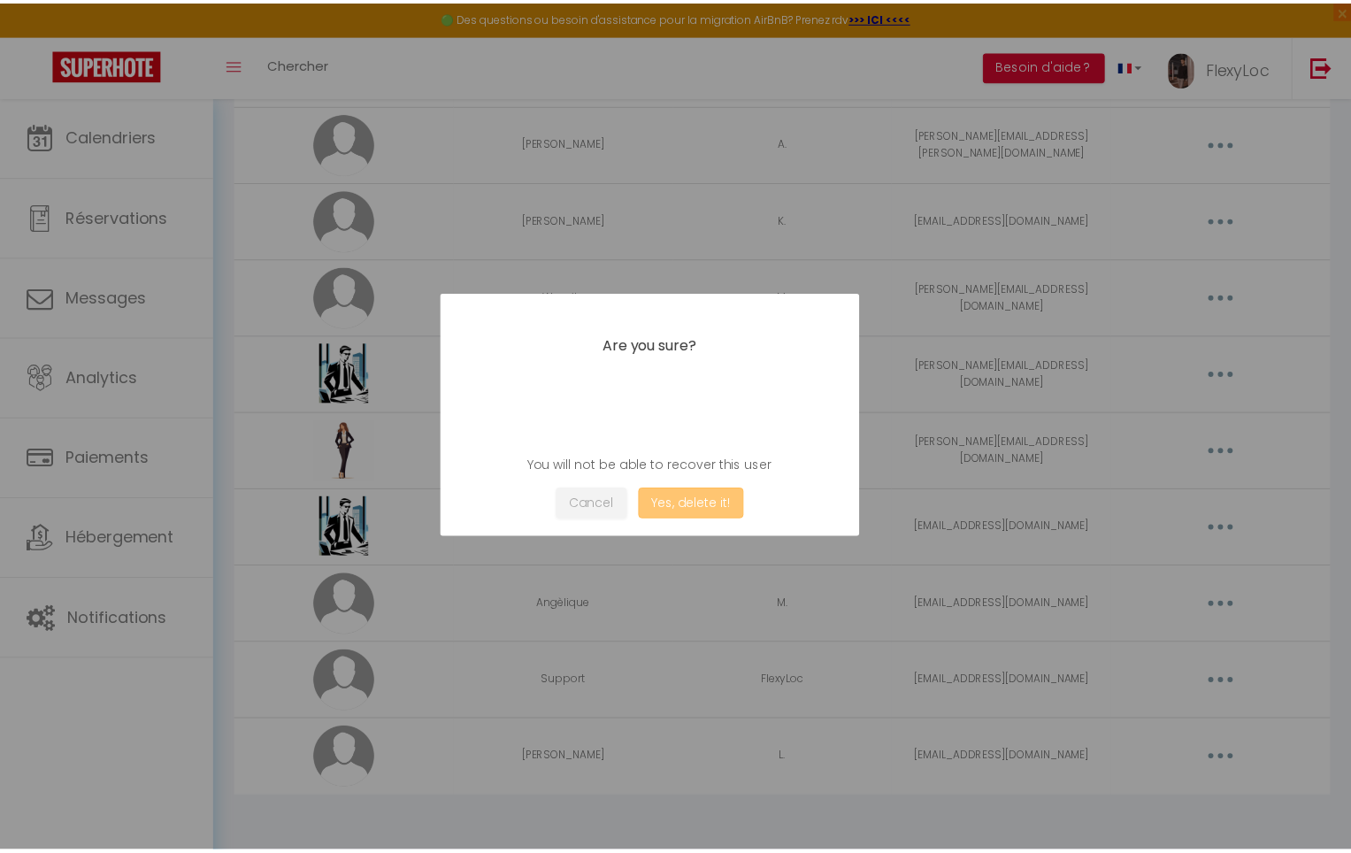
scroll to position [525, 0]
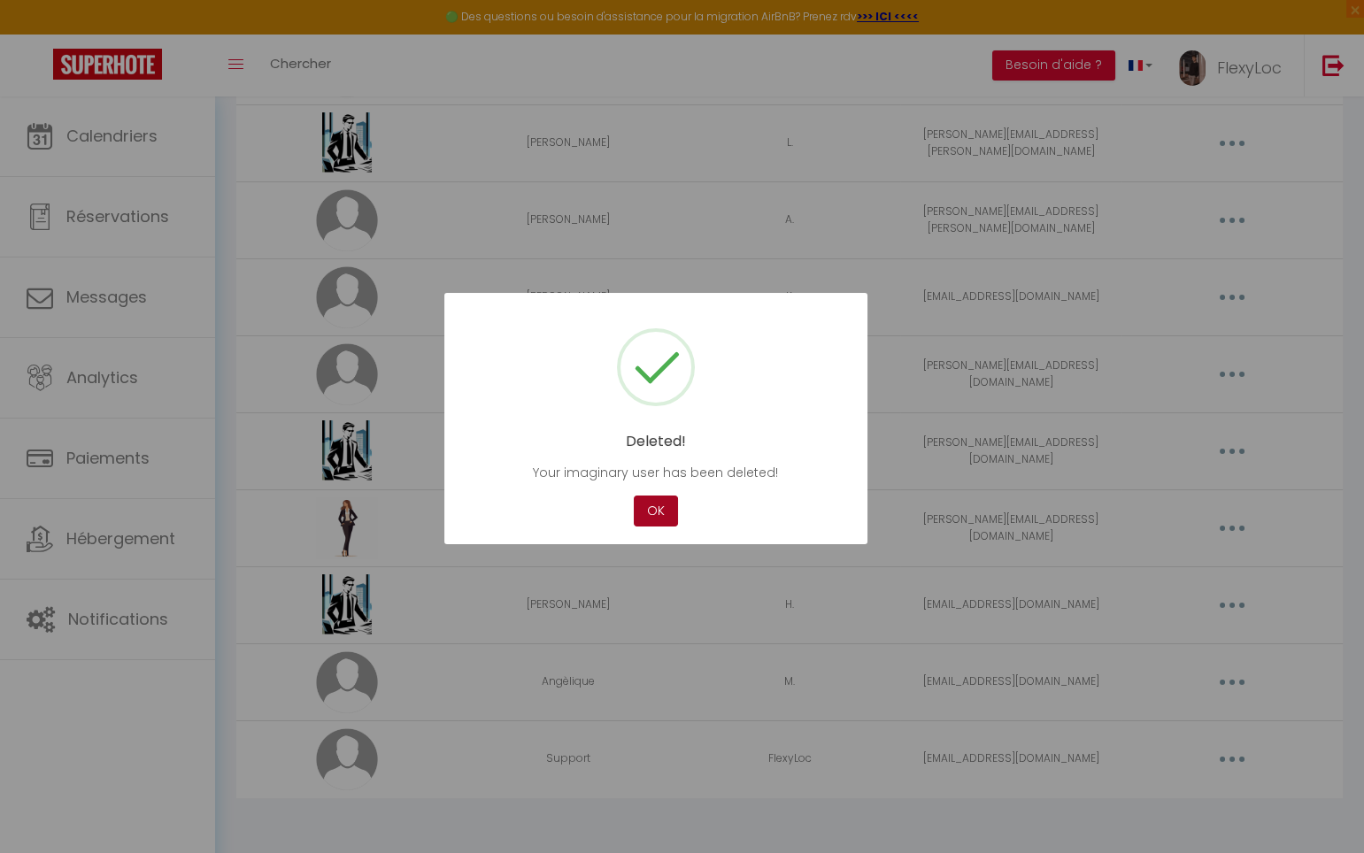
click at [643, 502] on button "OK" at bounding box center [656, 511] width 44 height 31
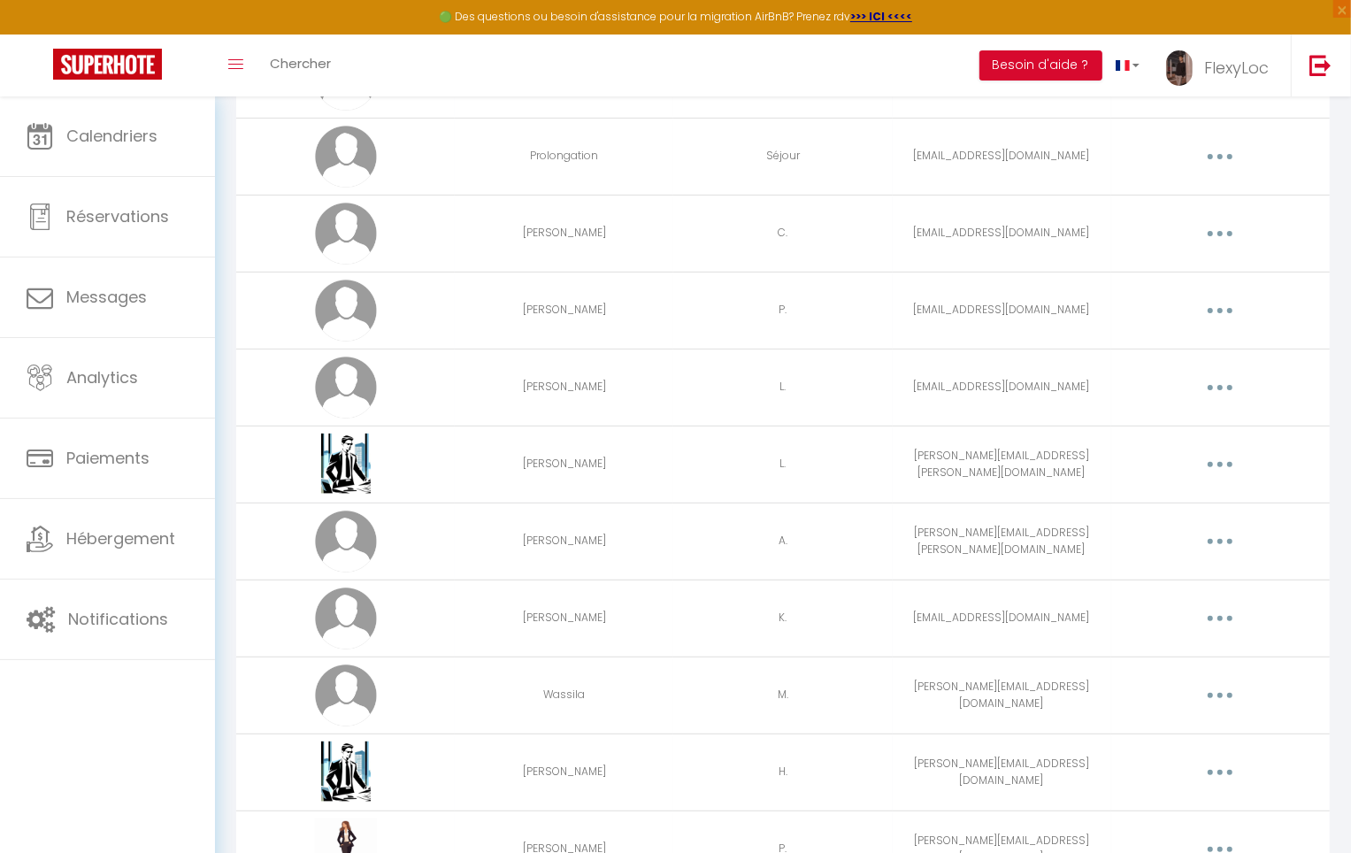
scroll to position [287, 0]
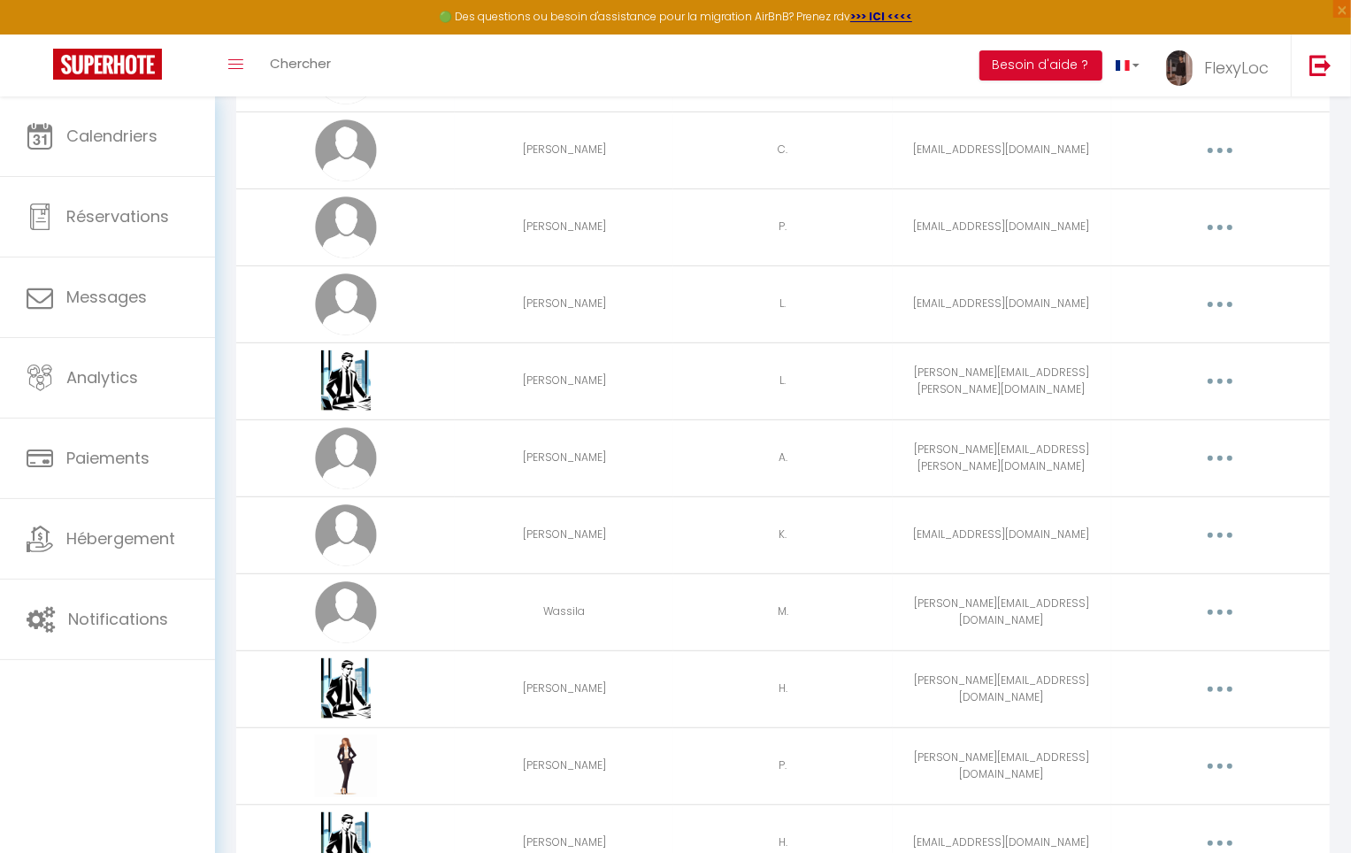
click at [1228, 459] on button "button" at bounding box center [1221, 458] width 50 height 28
click at [1174, 527] on link "Supprimer" at bounding box center [1174, 531] width 131 height 30
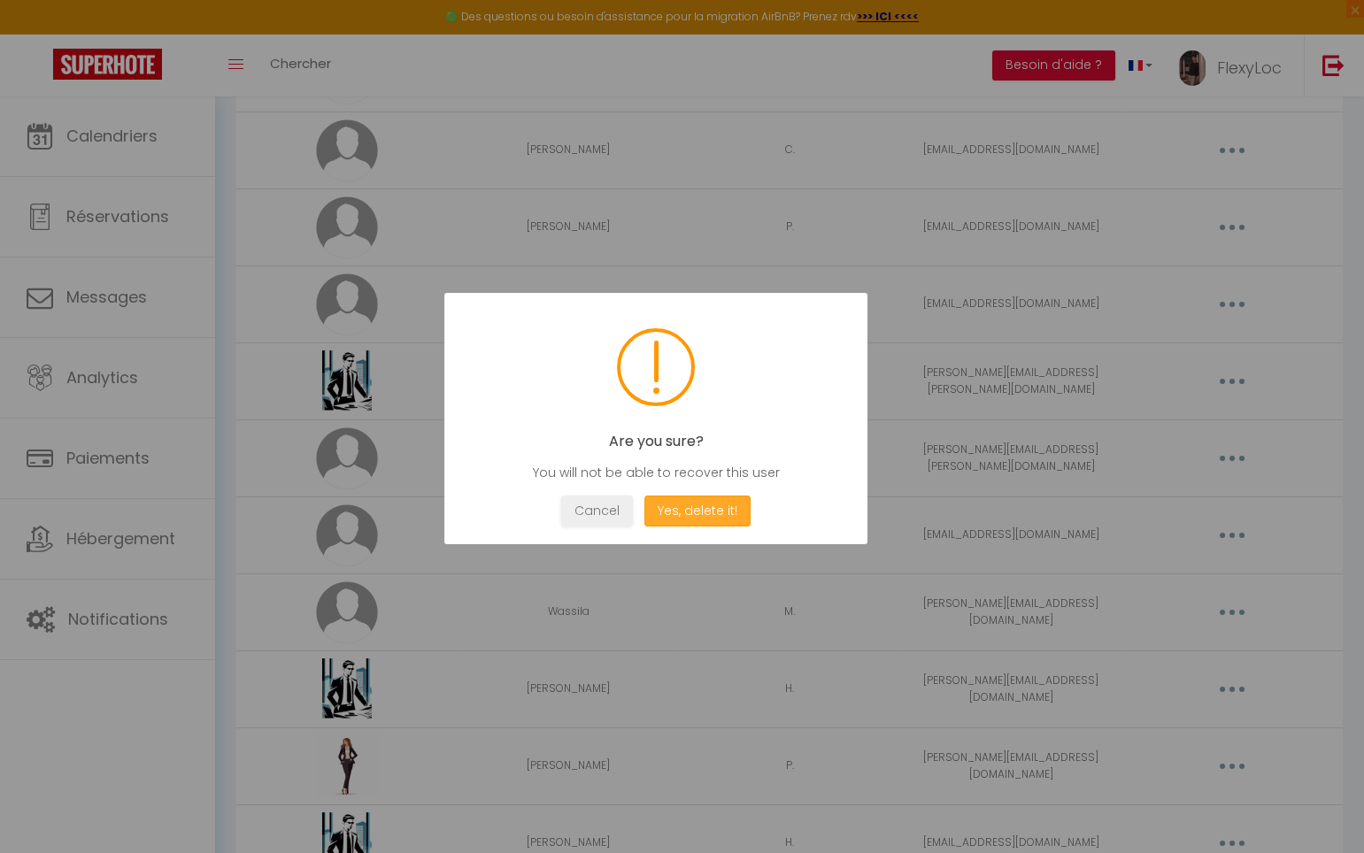
click at [704, 520] on button "Yes, delete it!" at bounding box center [697, 511] width 106 height 31
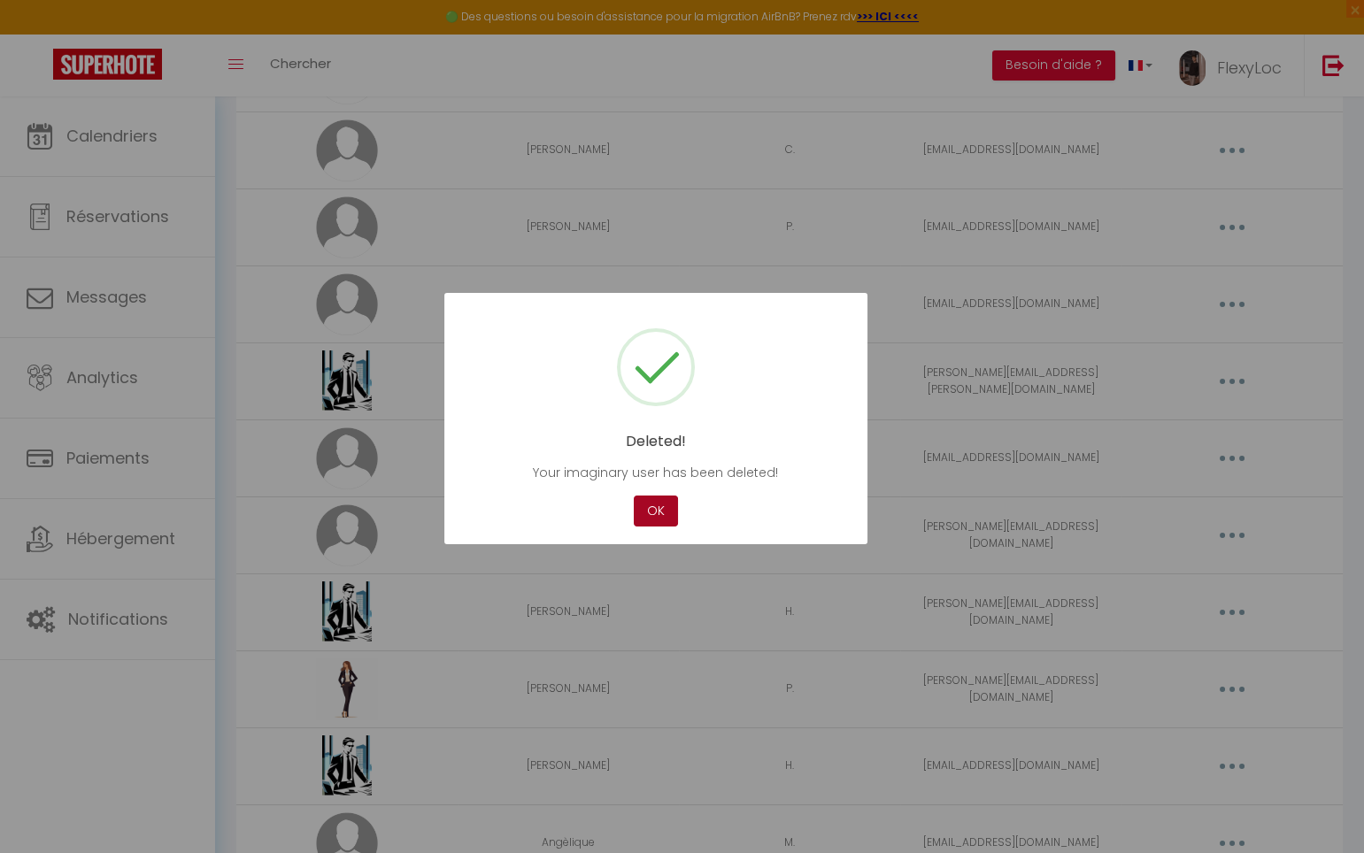
click at [672, 504] on button "OK" at bounding box center [656, 511] width 44 height 31
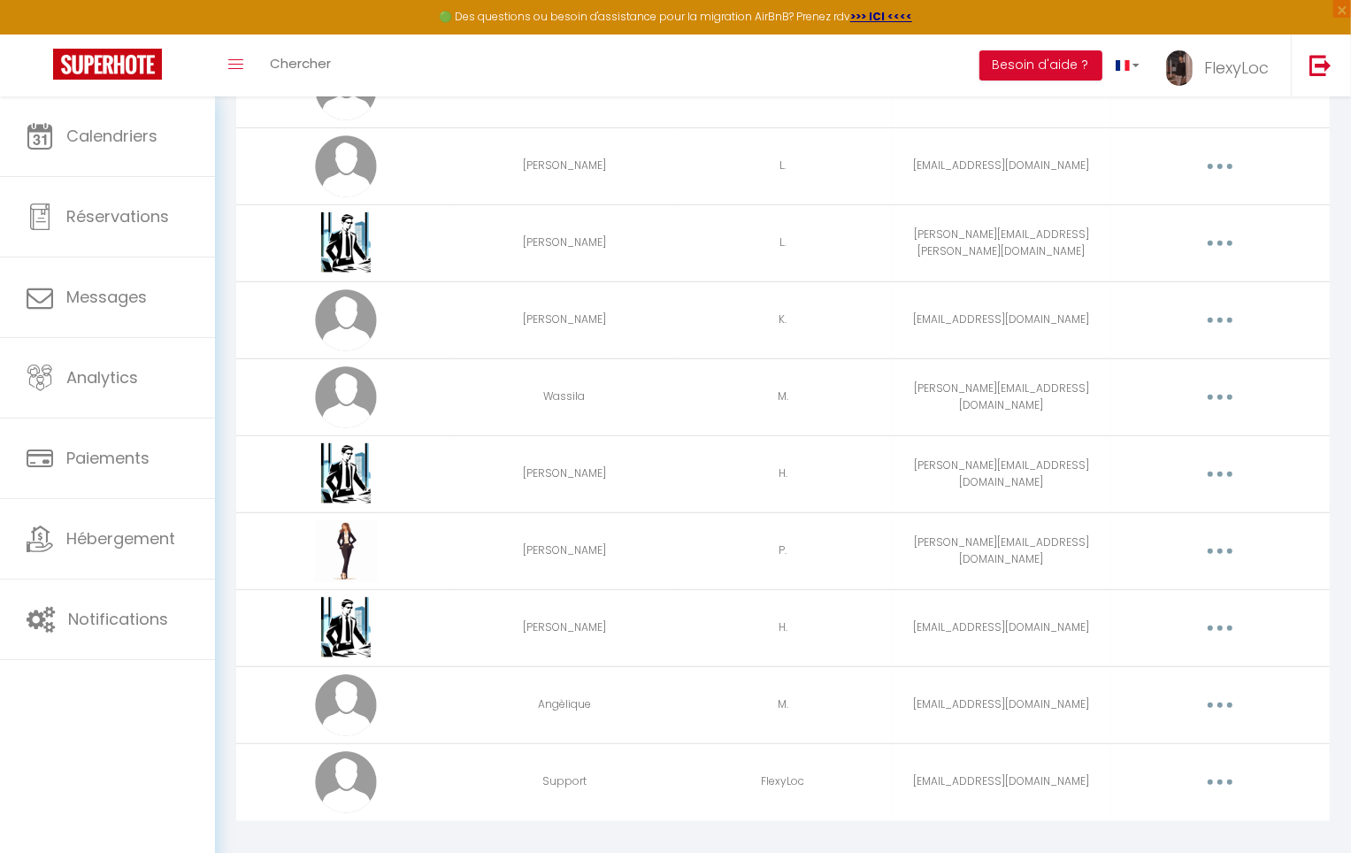
scroll to position [449, 0]
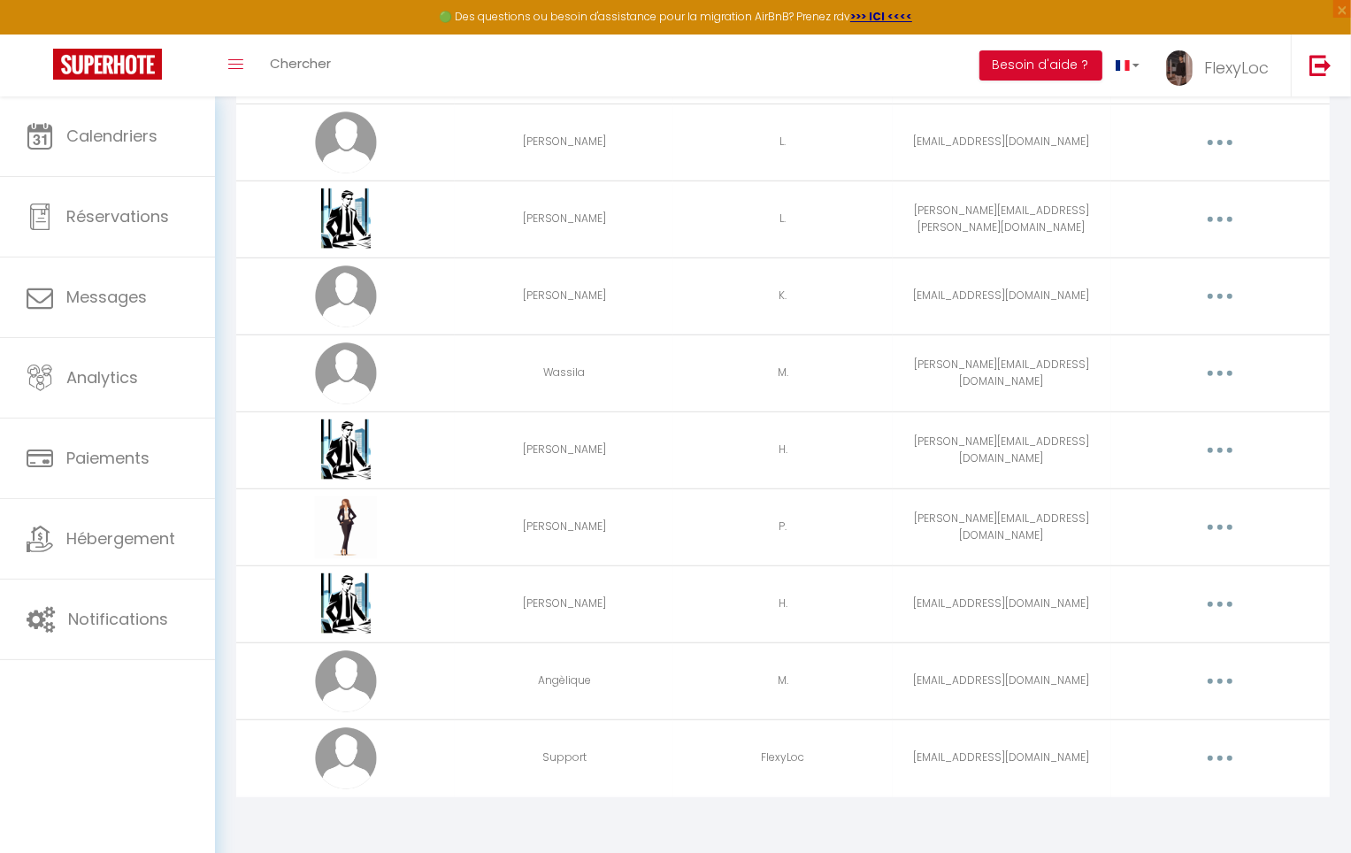
click at [360, 526] on img at bounding box center [346, 527] width 62 height 62
click at [353, 521] on img at bounding box center [346, 527] width 62 height 62
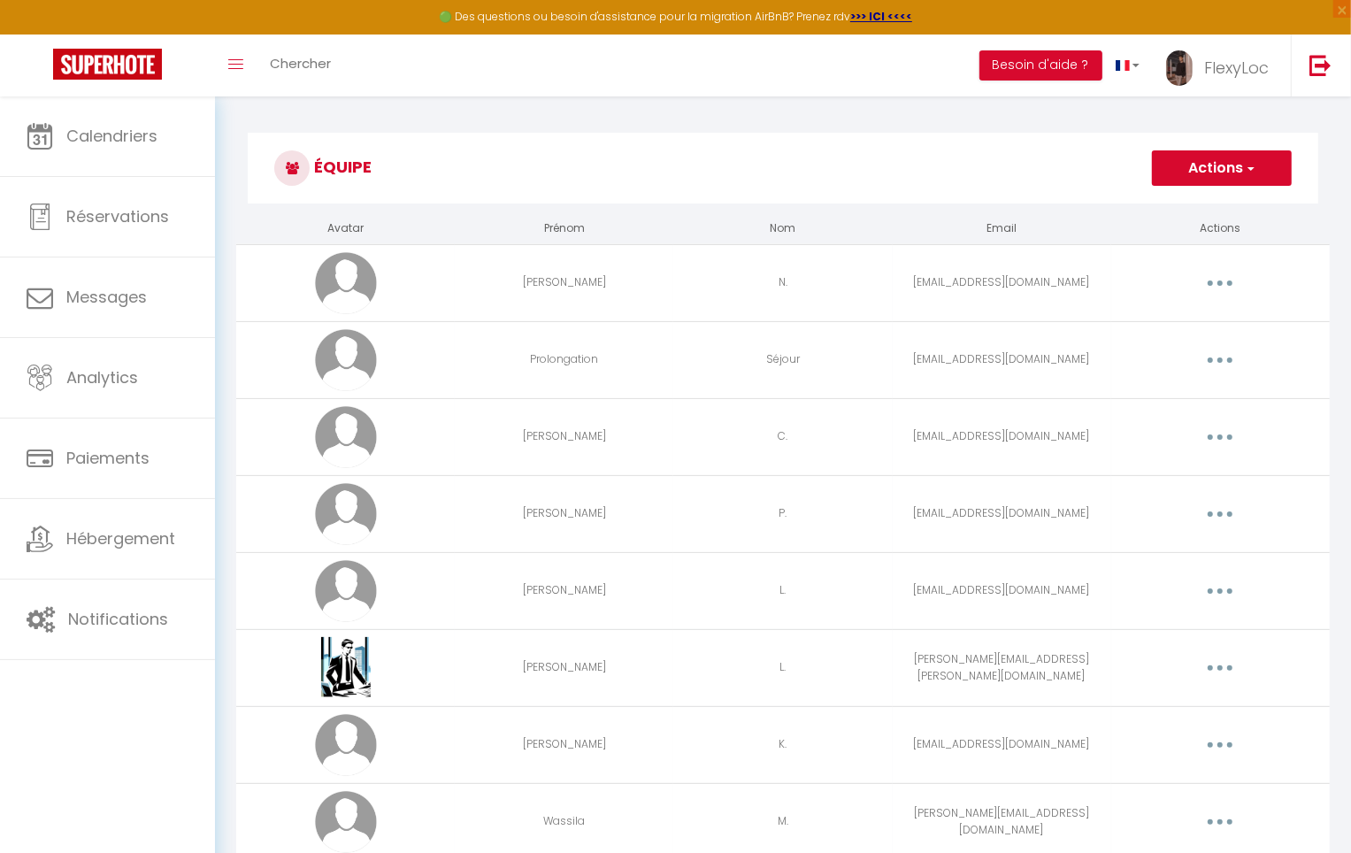
click at [565, 516] on td "[PERSON_NAME]" at bounding box center [564, 513] width 219 height 77
